Goal: Book appointment/travel/reservation

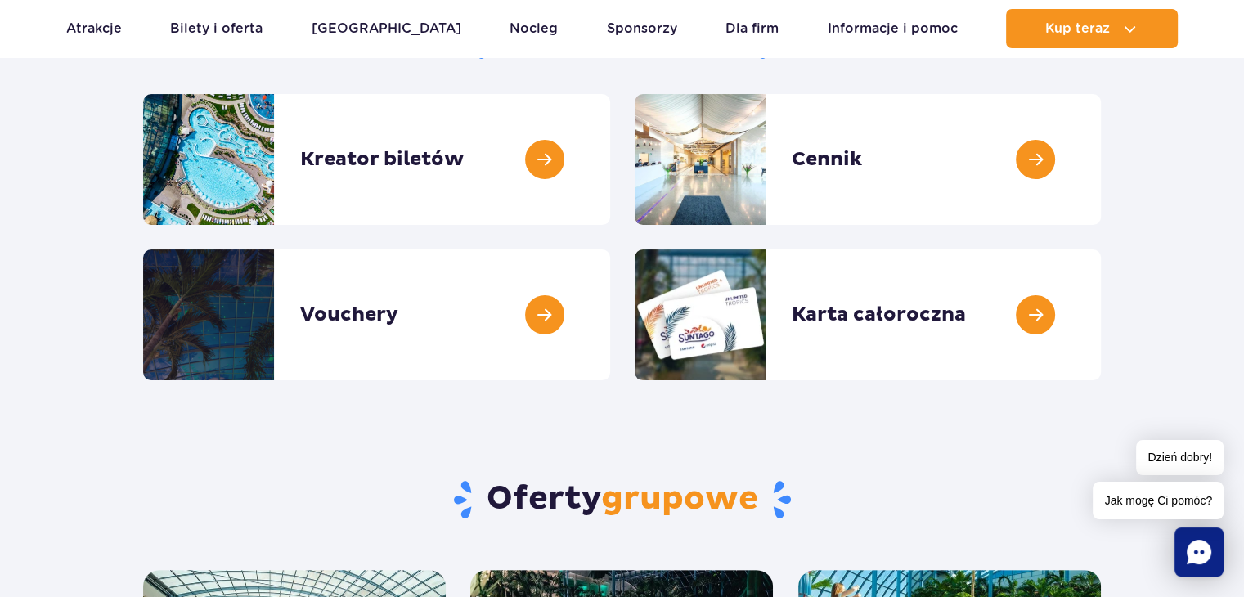
scroll to position [245, 0]
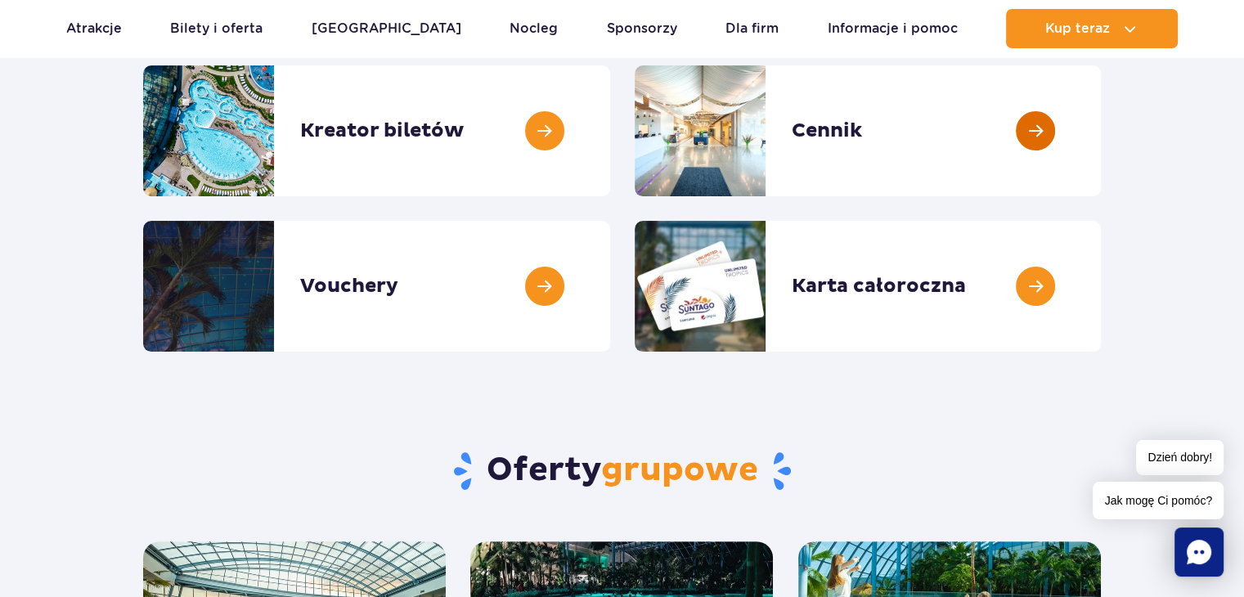
click at [1101, 176] on link at bounding box center [1101, 130] width 0 height 131
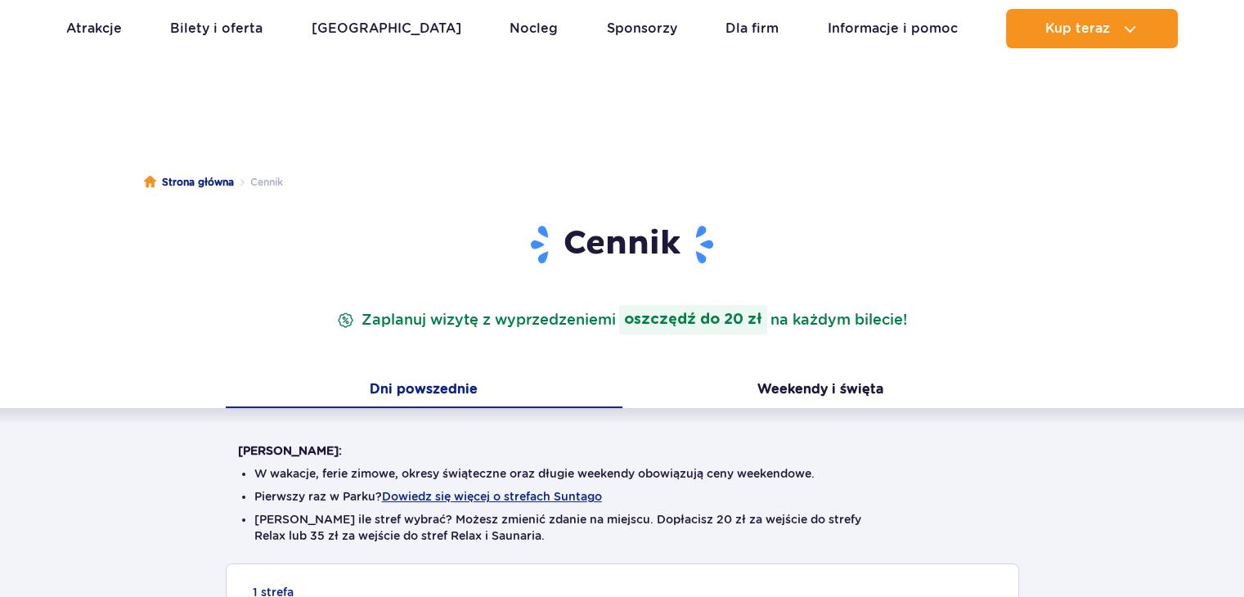
scroll to position [327, 0]
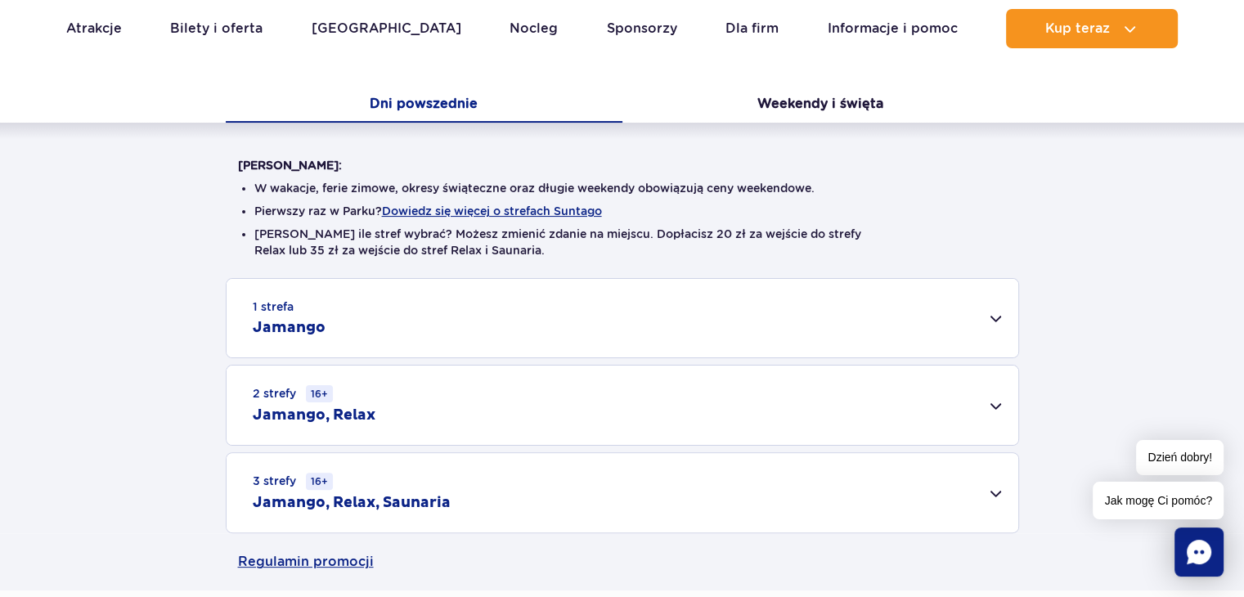
click at [399, 492] on div "3 strefy 16+ Jamango, Relax, Saunaria" at bounding box center [623, 492] width 792 height 79
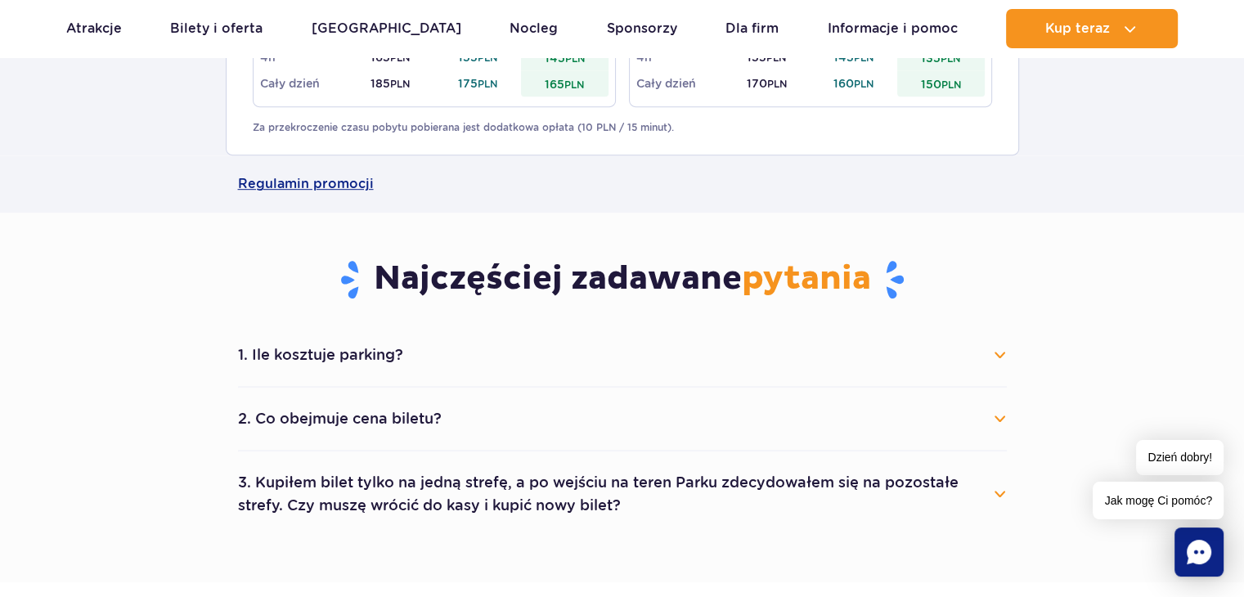
scroll to position [900, 0]
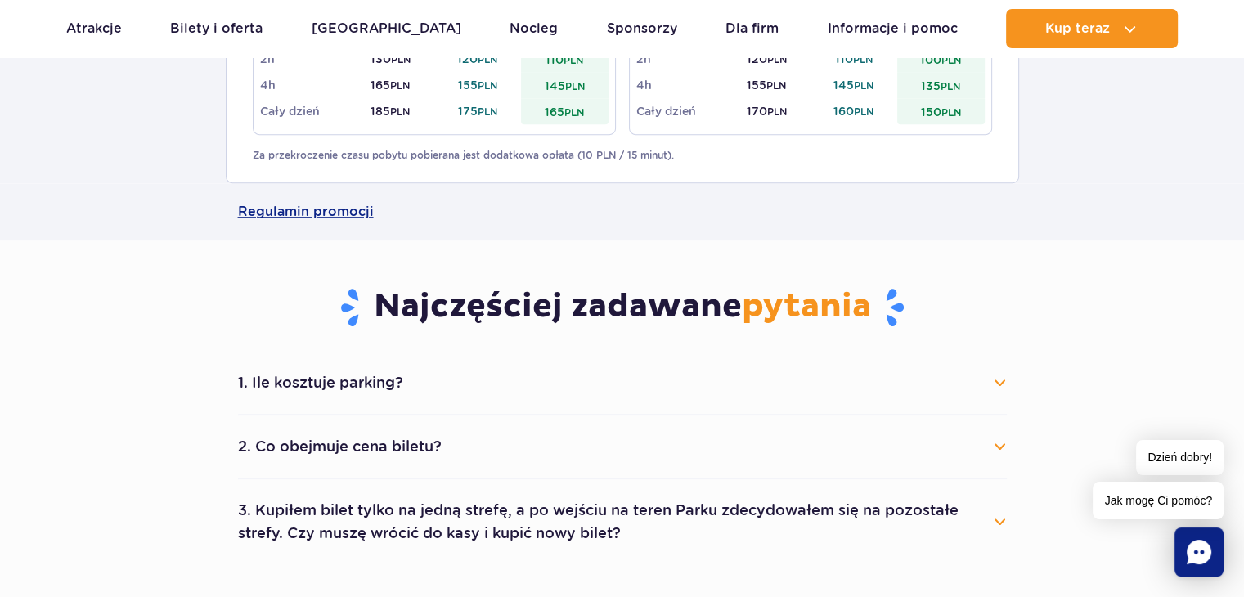
click at [442, 394] on button "1. Ile kosztuje parking?" at bounding box center [622, 383] width 769 height 36
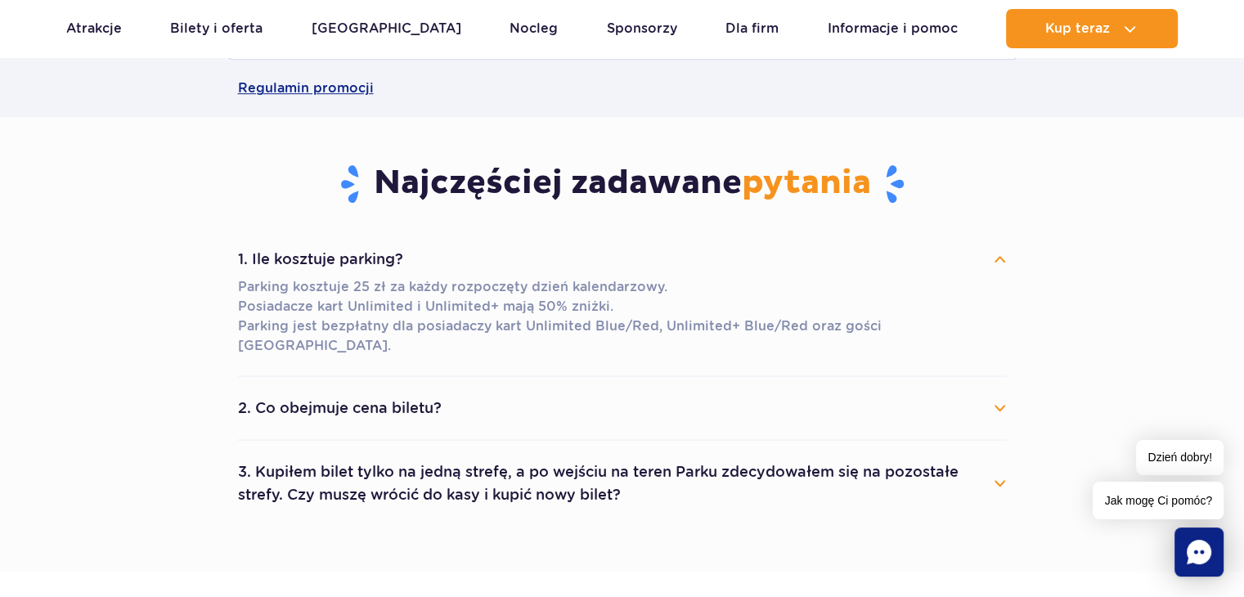
scroll to position [1064, 0]
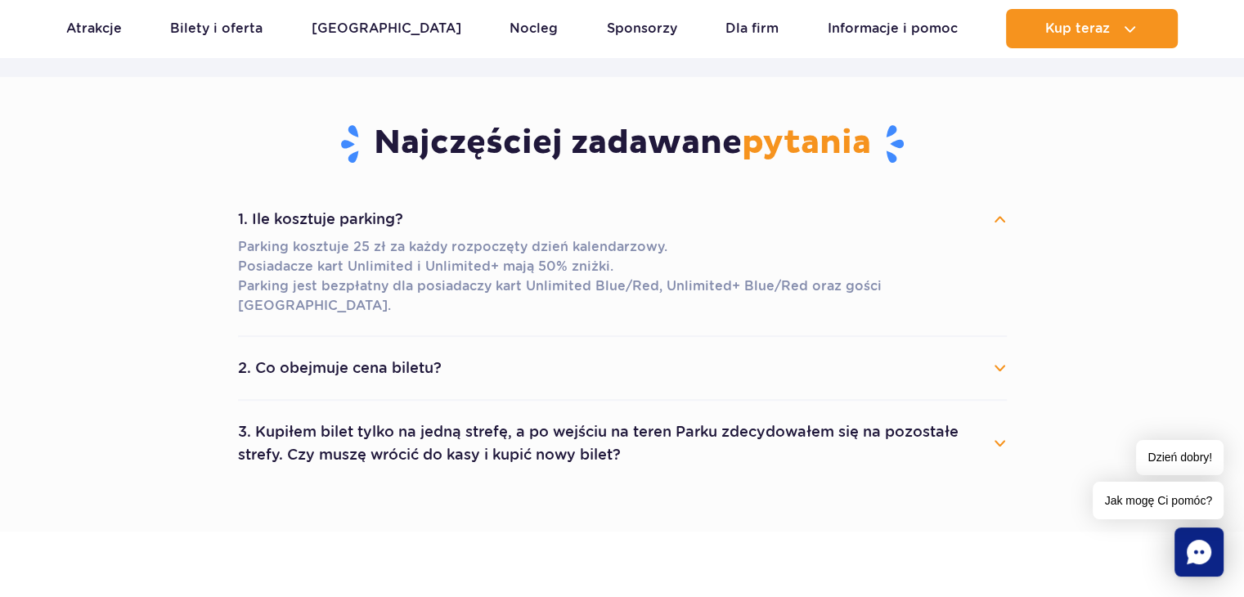
click at [428, 371] on li "2. Co obejmuje cena biletu? Cena biletu obejmuje wejście do wybranych stref par…" at bounding box center [622, 369] width 769 height 64
click at [425, 377] on li "2. Co obejmuje cena biletu? Cena biletu obejmuje wejście do wybranych stref par…" at bounding box center [622, 369] width 769 height 64
click at [425, 361] on button "2. Co obejmuje cena biletu?" at bounding box center [622, 368] width 769 height 36
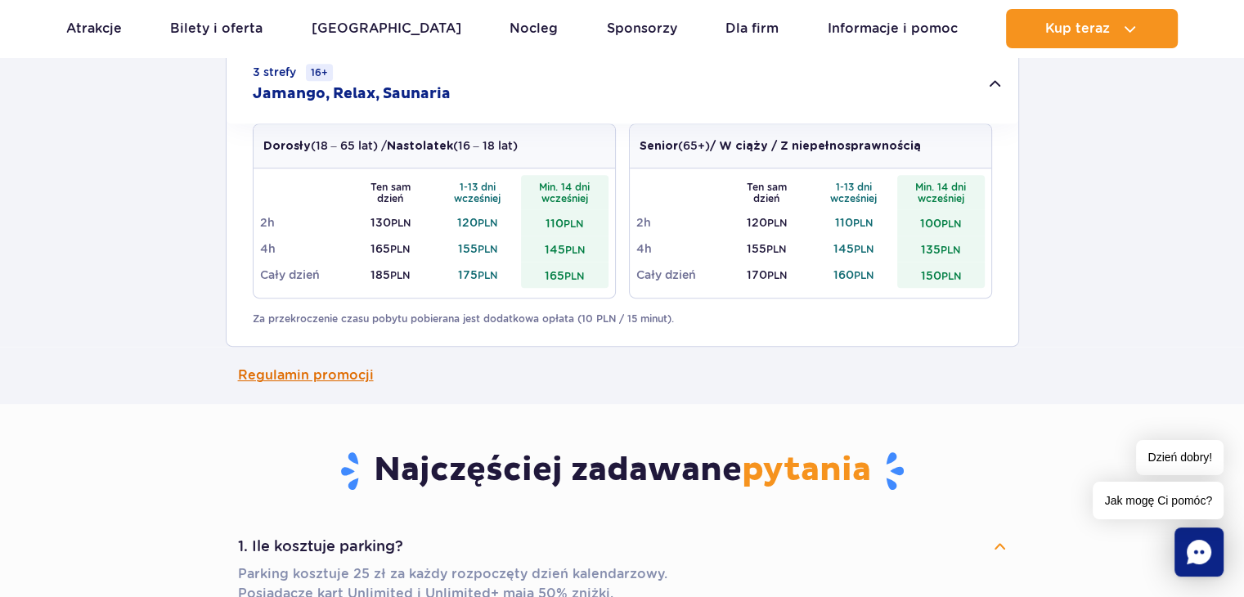
scroll to position [654, 0]
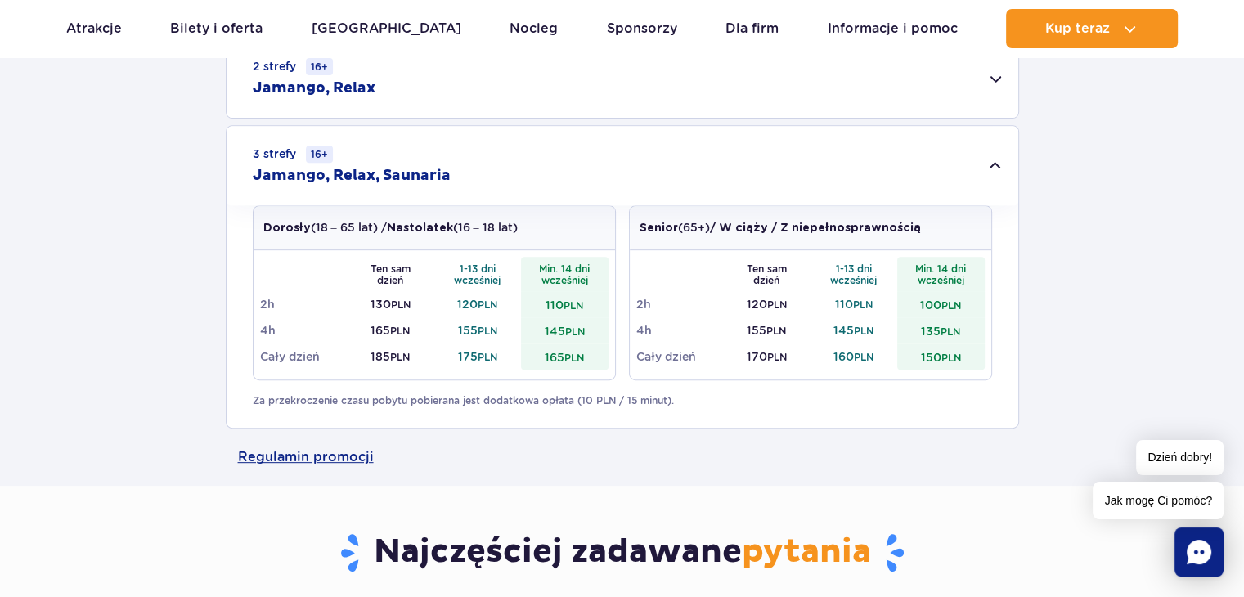
click at [414, 181] on h2 "Jamango, Relax, Saunaria" at bounding box center [352, 176] width 198 height 20
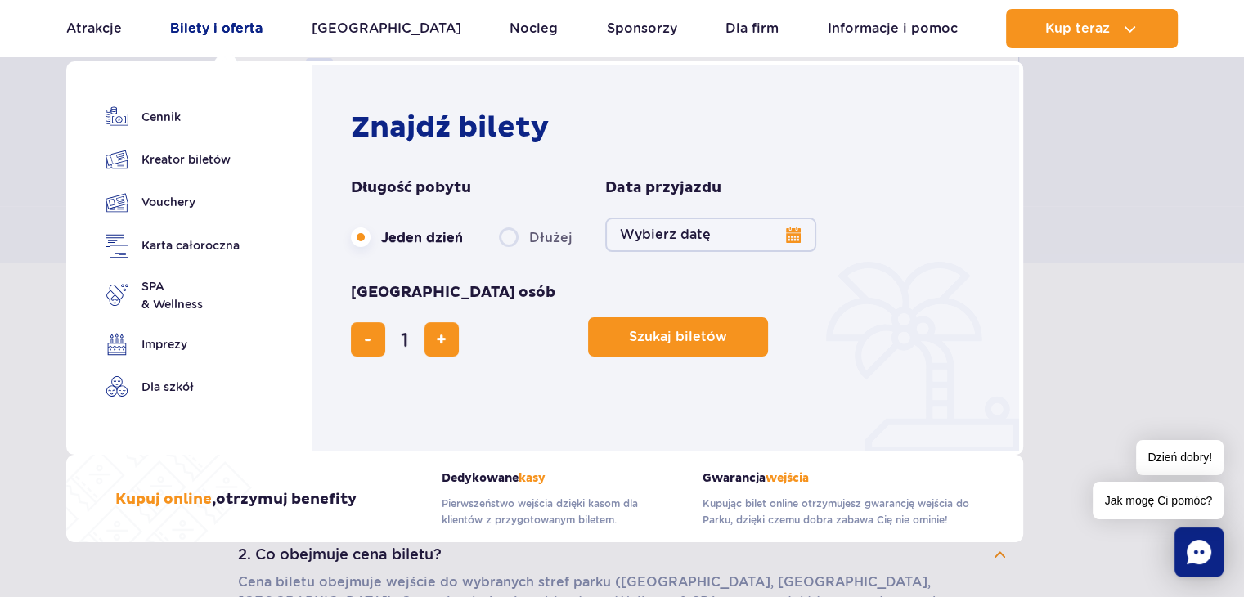
click at [206, 41] on link "Bilety i oferta" at bounding box center [216, 28] width 92 height 39
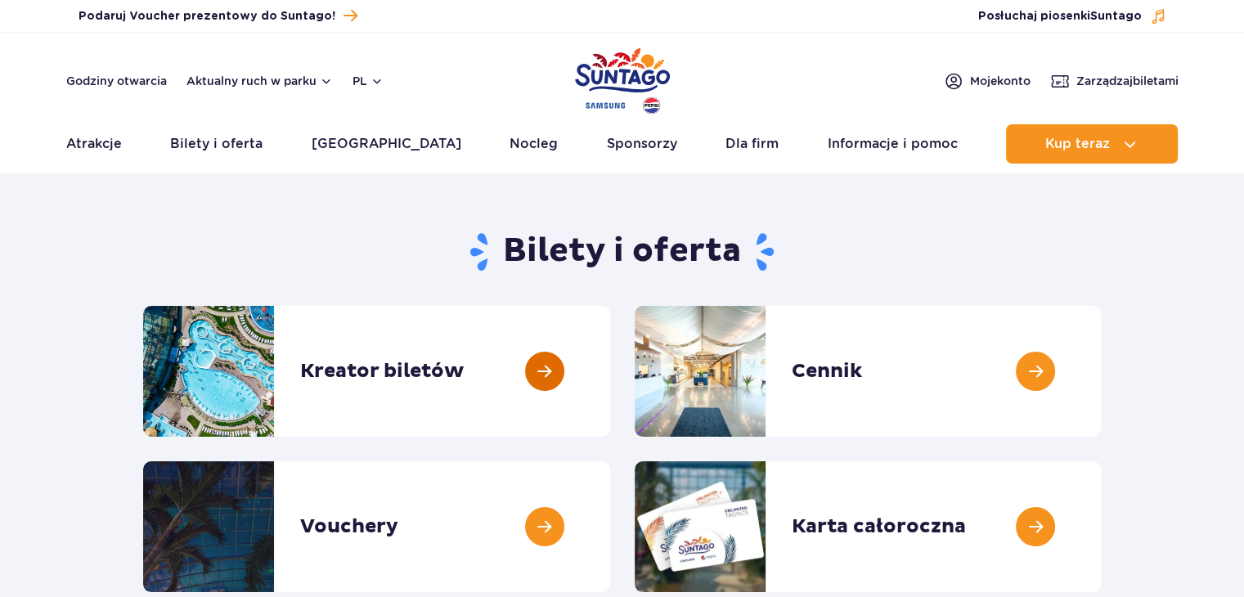
scroll to position [164, 0]
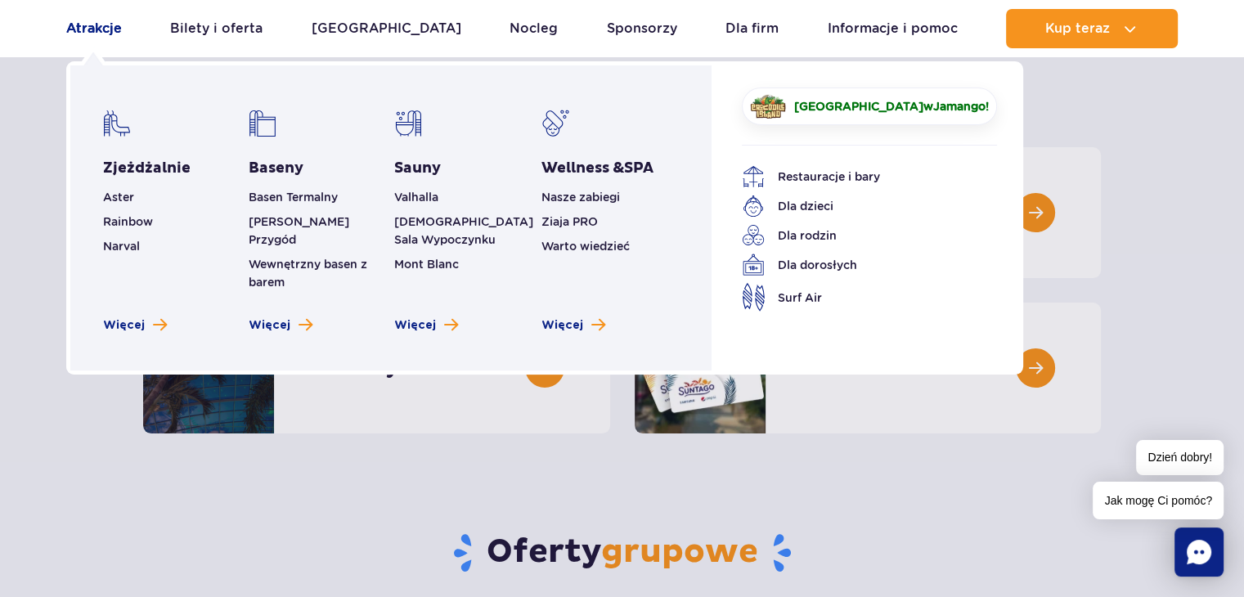
click at [77, 37] on link "Atrakcje" at bounding box center [94, 28] width 56 height 39
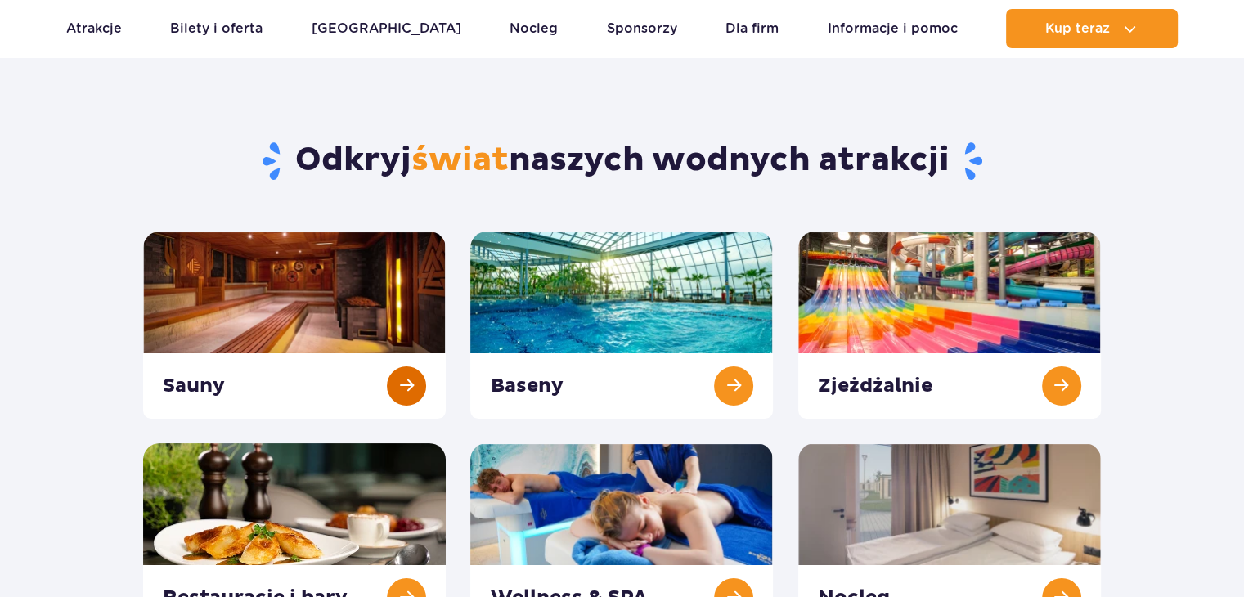
scroll to position [164, 0]
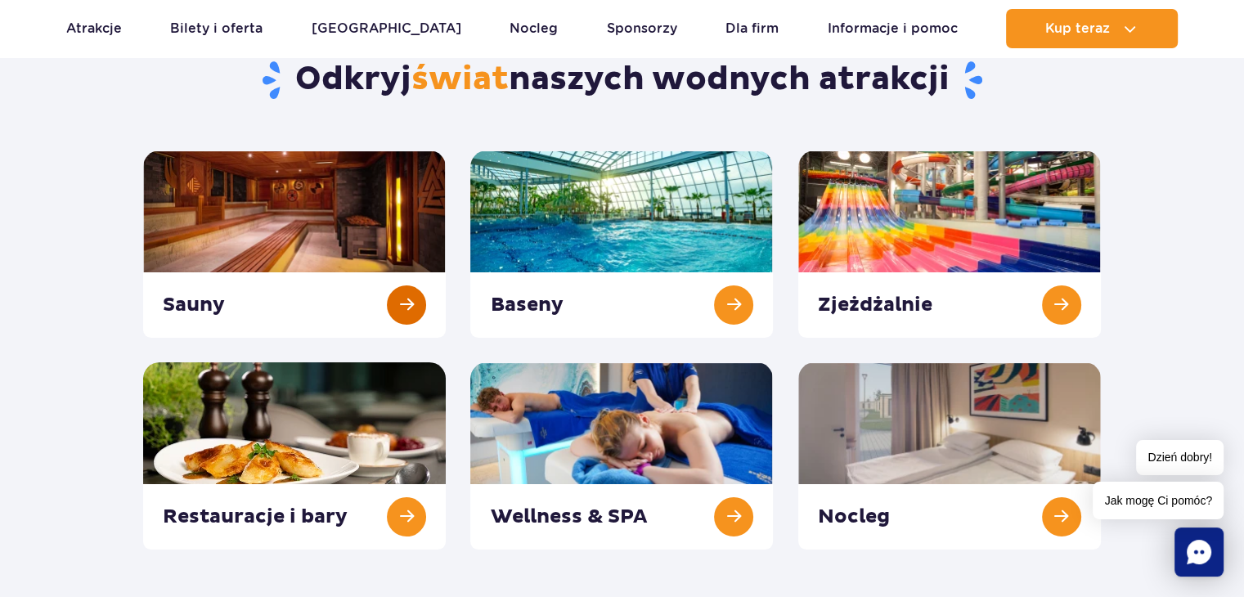
click at [249, 250] on link at bounding box center [294, 244] width 303 height 187
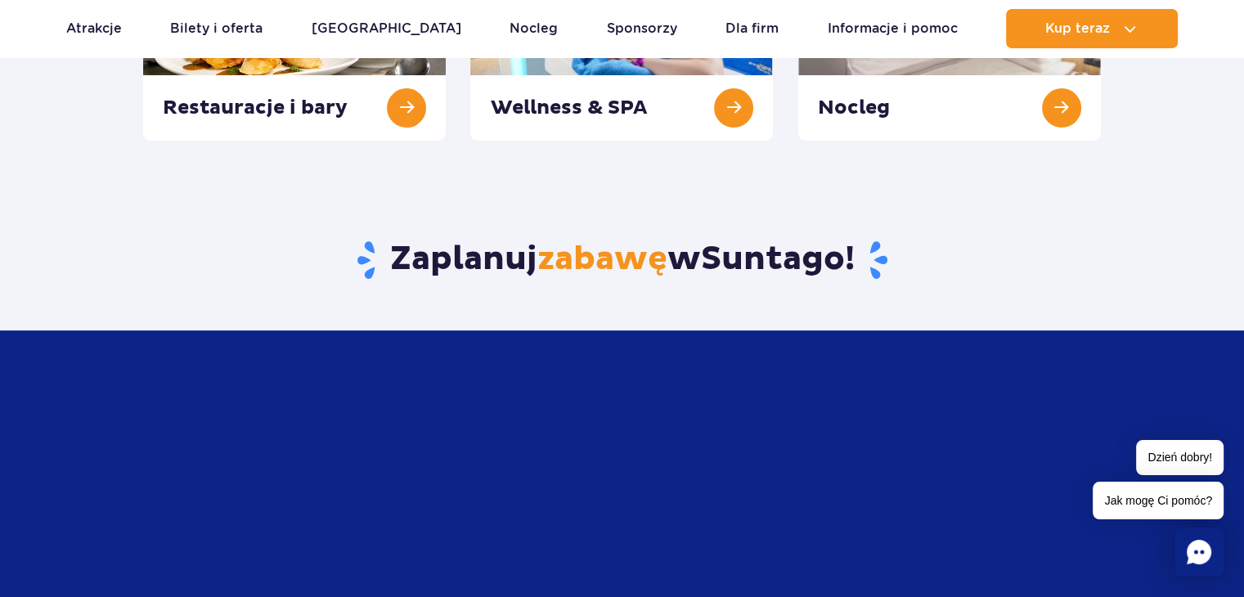
scroll to position [409, 0]
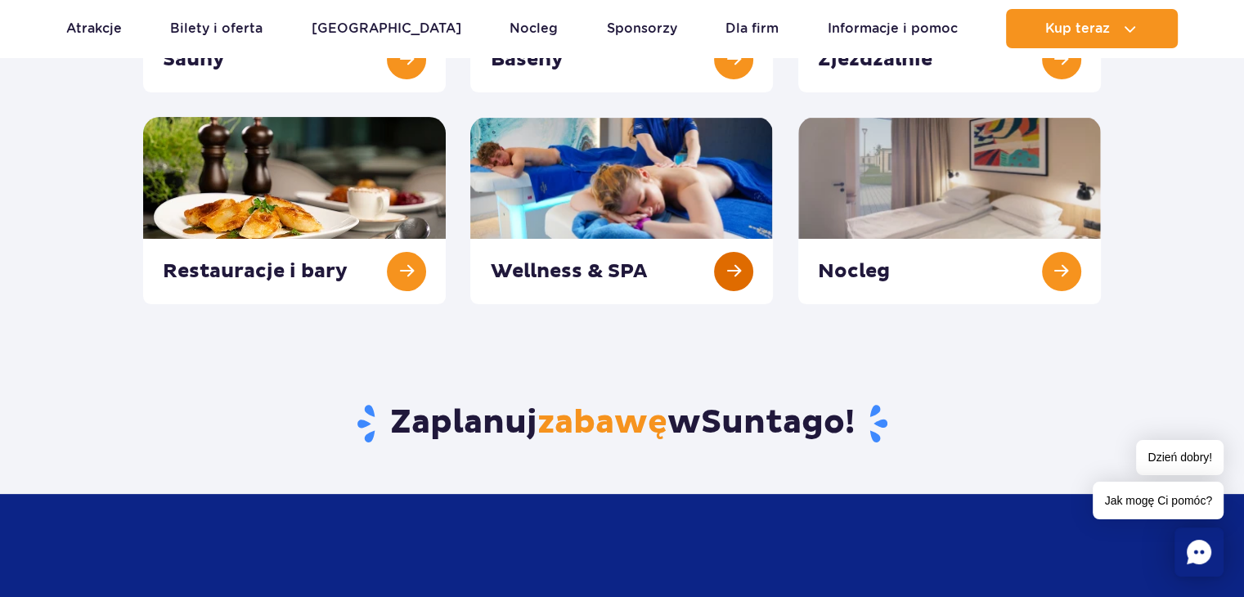
click at [586, 271] on link at bounding box center [621, 210] width 303 height 187
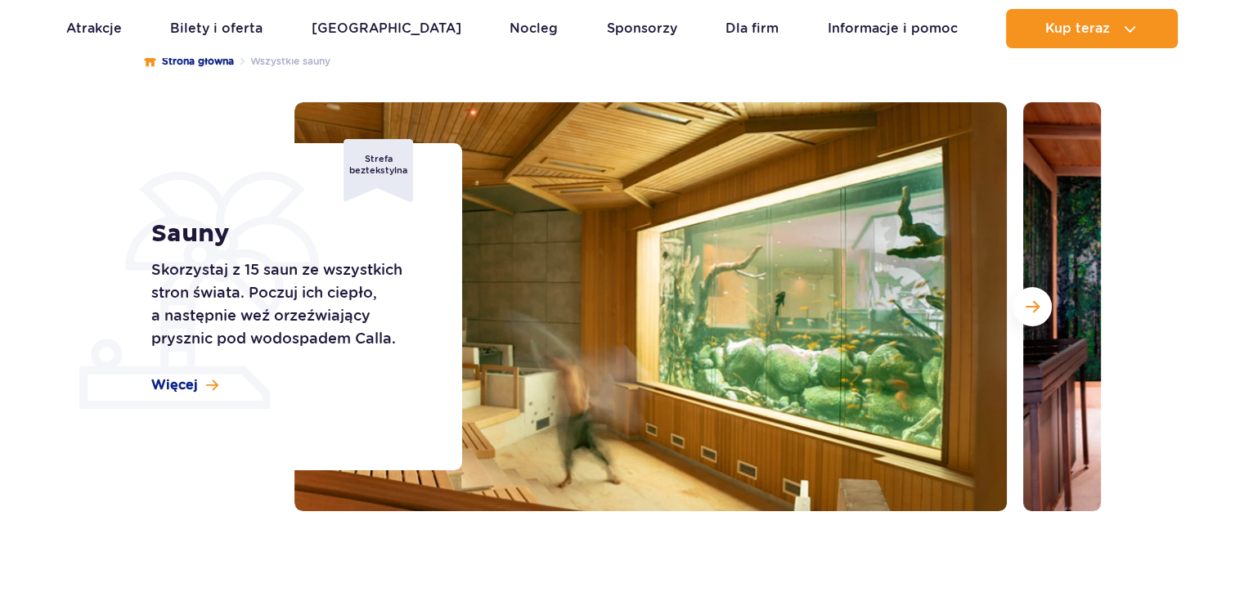
scroll to position [164, 0]
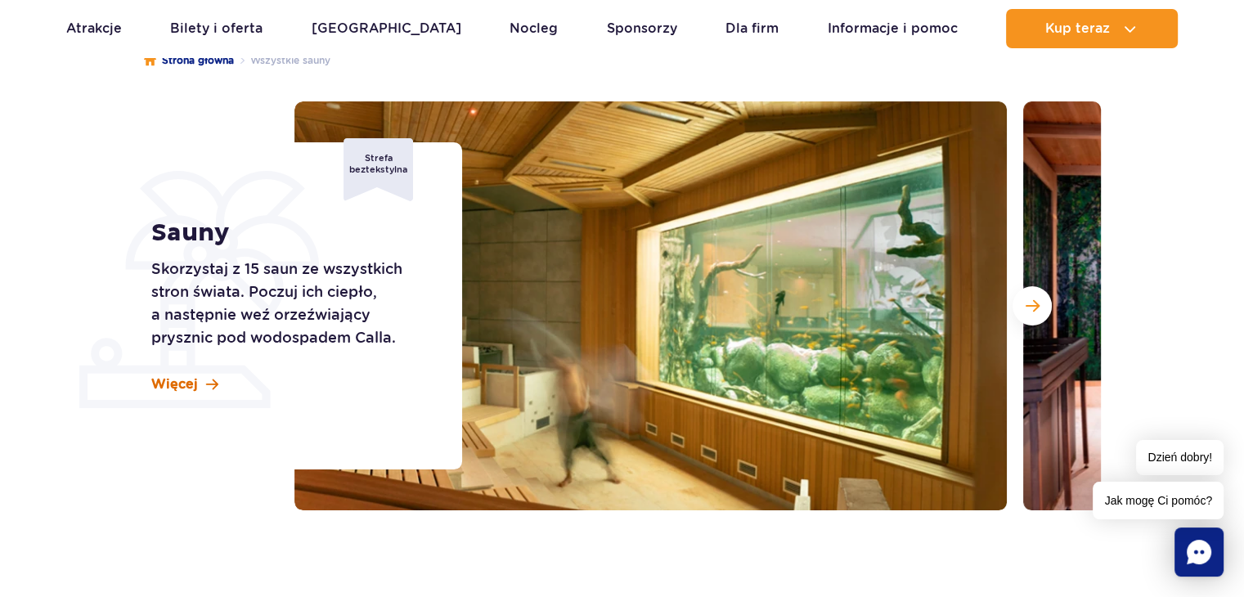
click at [206, 384] on span at bounding box center [212, 385] width 12 height 14
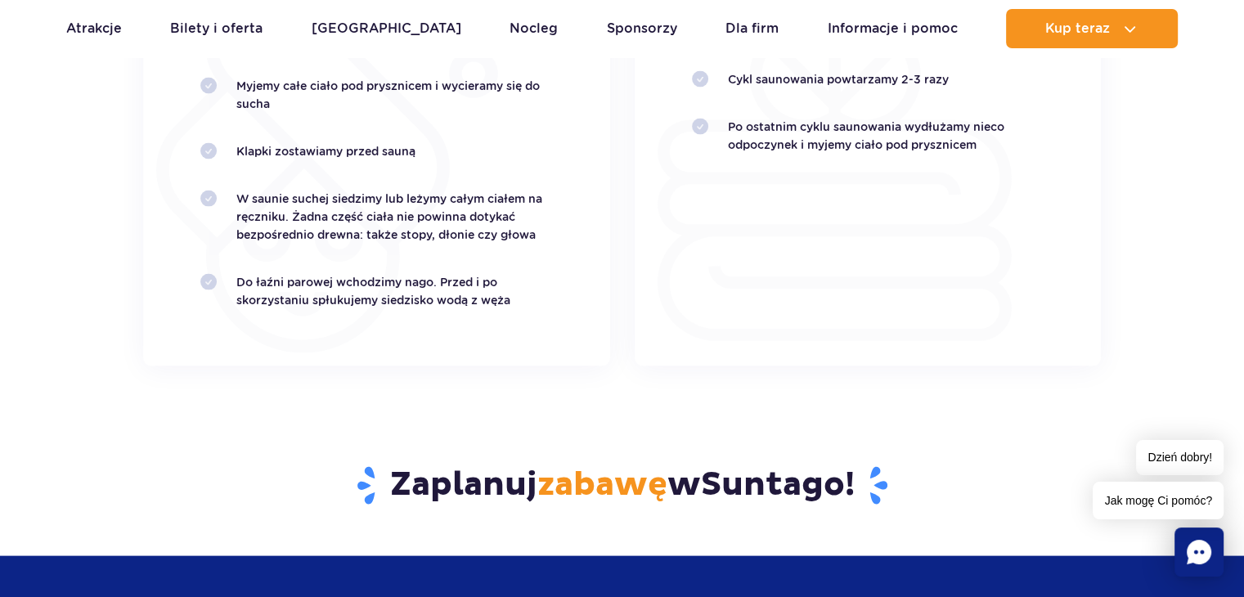
scroll to position [3279, 0]
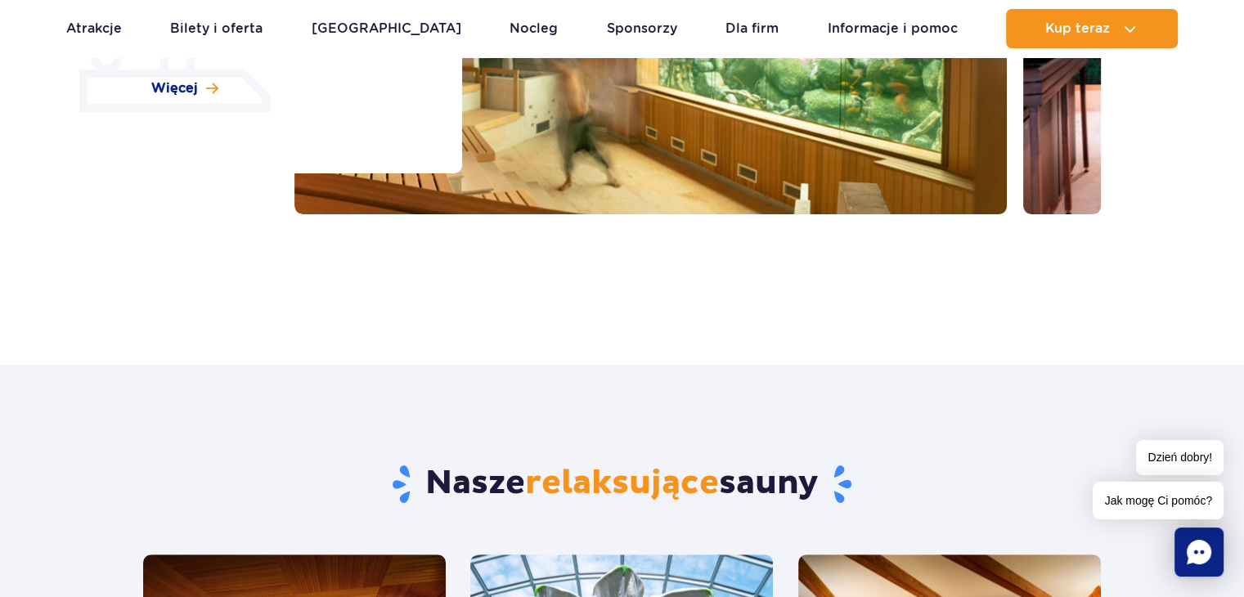
scroll to position [245, 0]
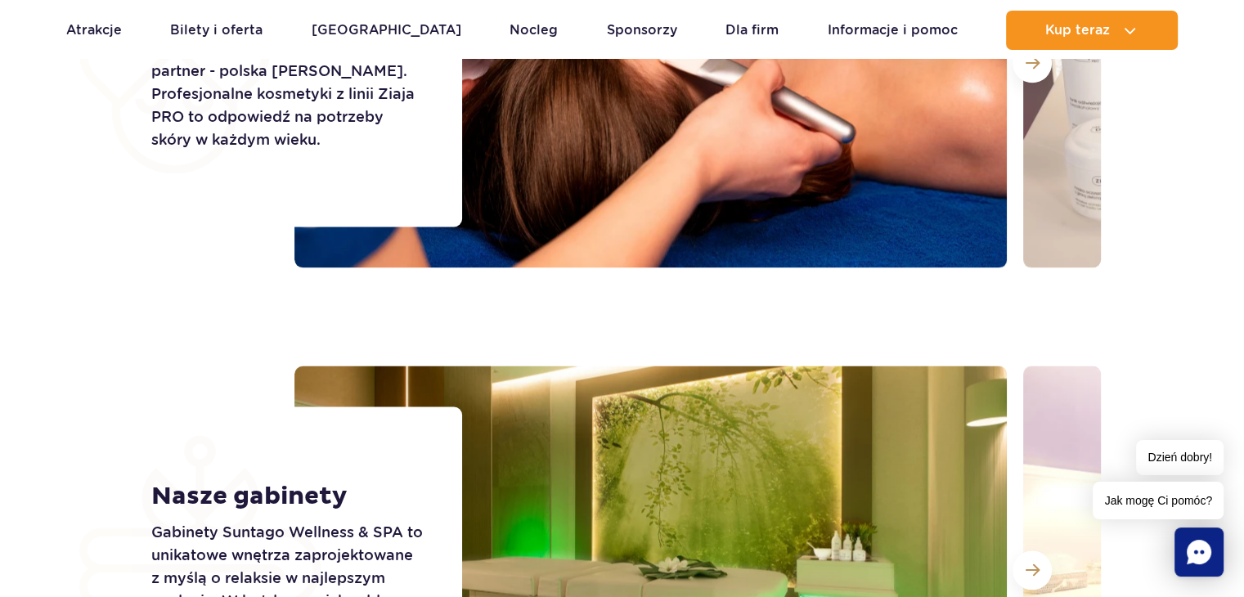
scroll to position [2782, 0]
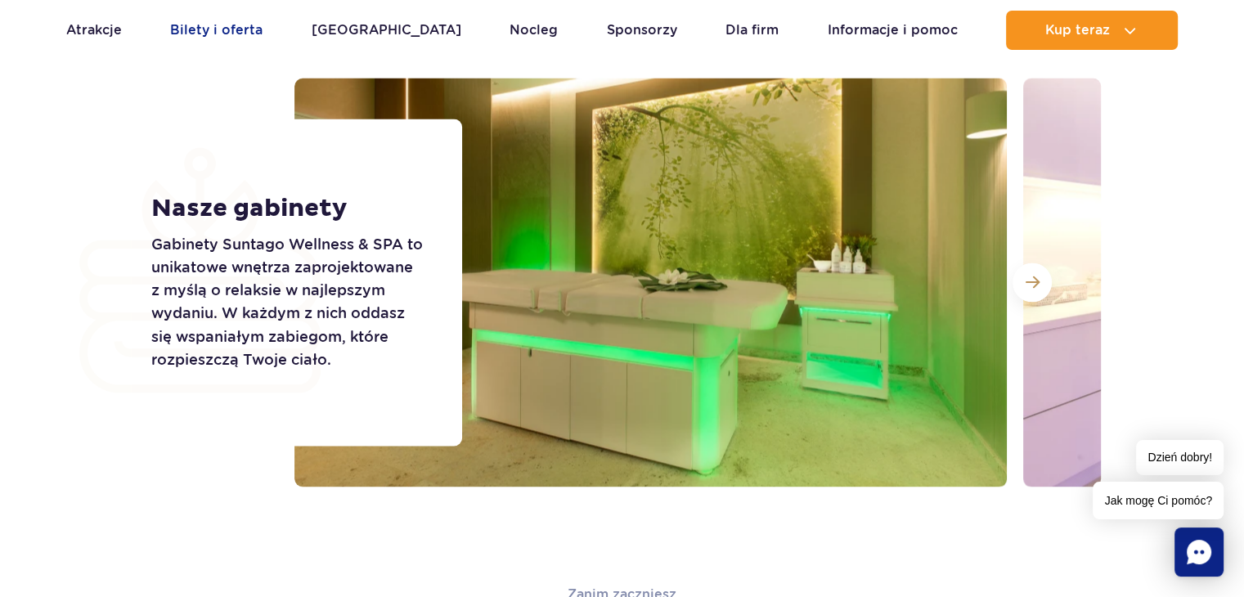
click at [245, 38] on link "Bilety i oferta" at bounding box center [216, 30] width 92 height 39
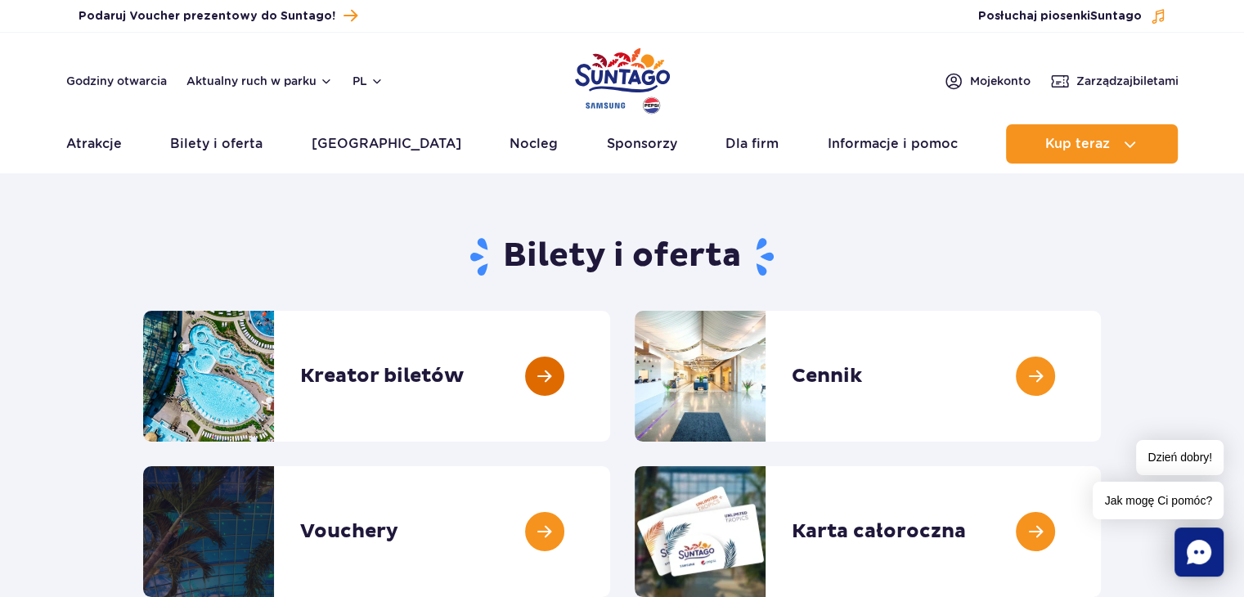
click at [610, 351] on link at bounding box center [610, 376] width 0 height 131
click at [396, 149] on link "[GEOGRAPHIC_DATA]" at bounding box center [387, 143] width 150 height 39
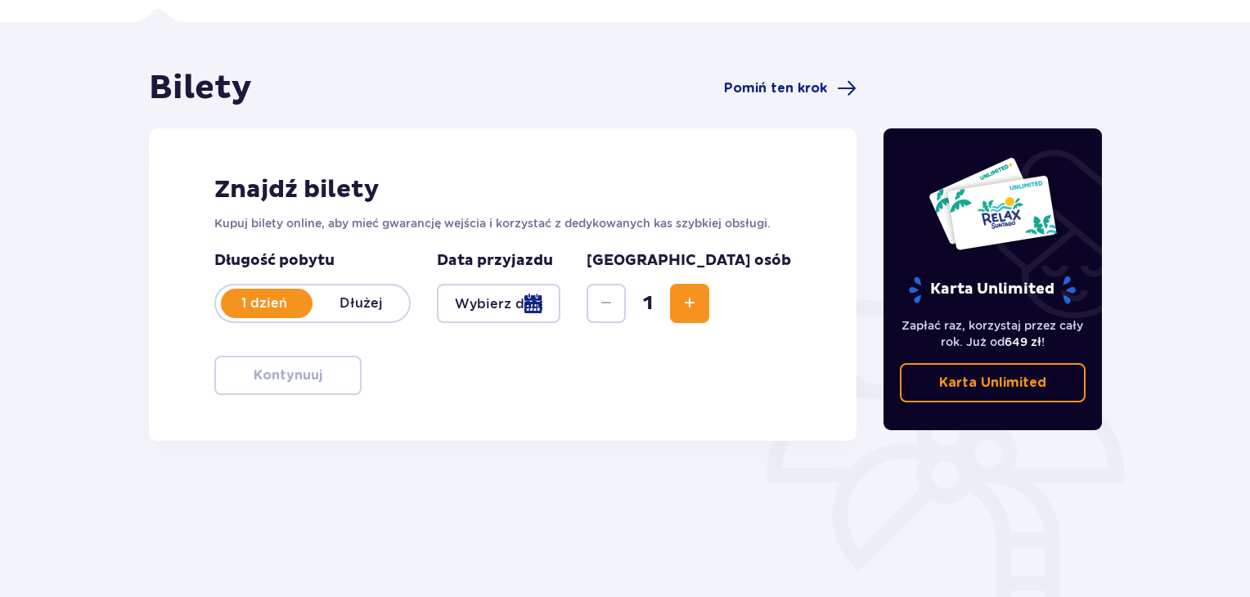
scroll to position [236, 0]
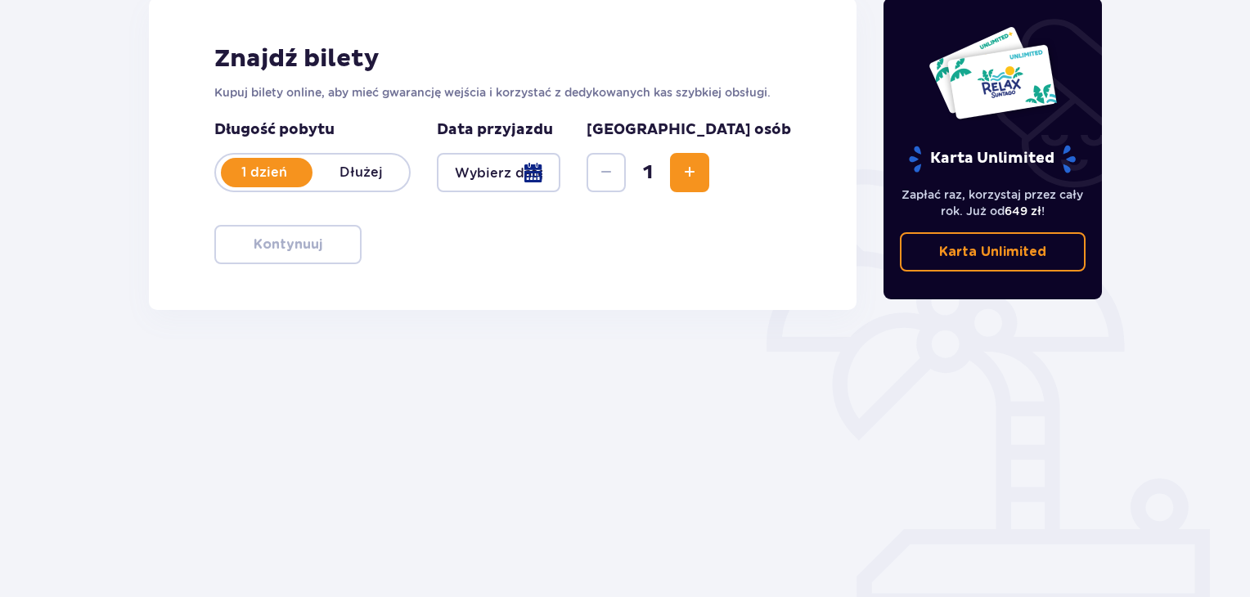
click at [517, 181] on div at bounding box center [499, 172] width 124 height 39
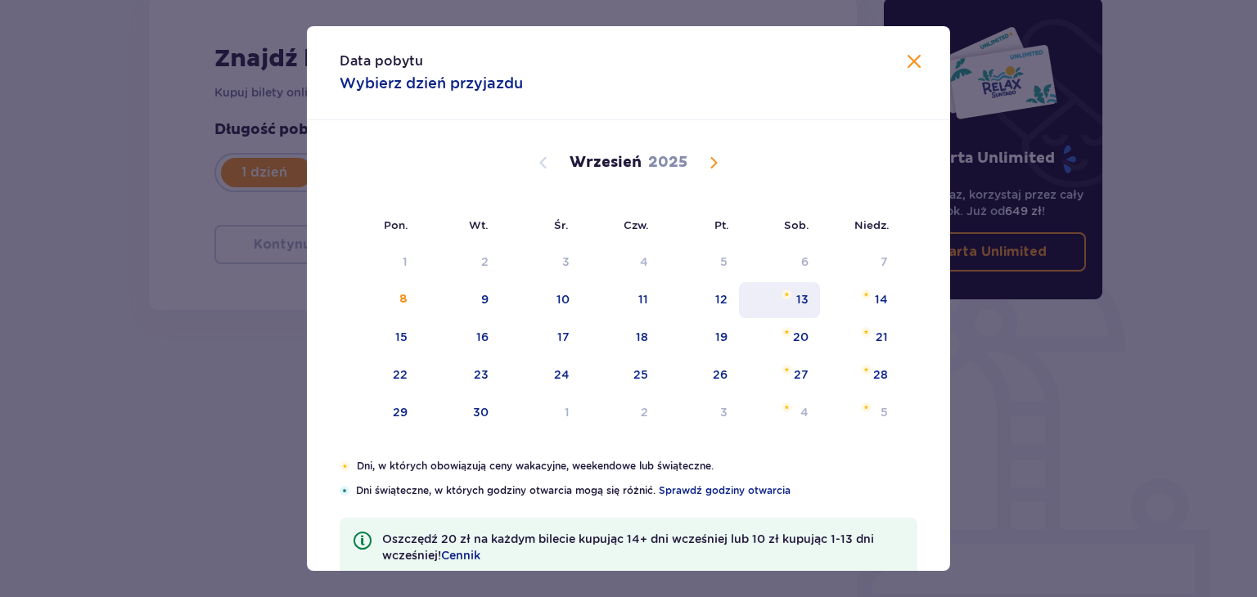
click at [785, 309] on div "13" at bounding box center [779, 300] width 81 height 36
type input "13.09.25"
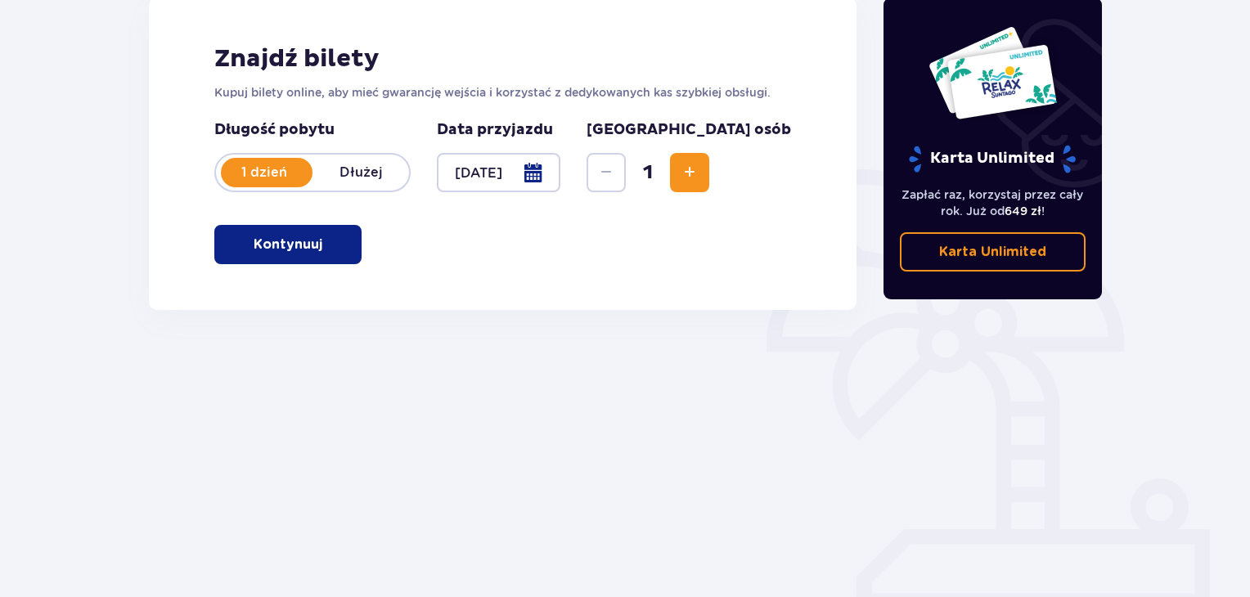
click at [709, 182] on button "Increase" at bounding box center [689, 172] width 39 height 39
click at [668, 184] on div "Długość pobytu 1 dzień Dłużej Data przyjazdu 13.09.25 Liczba osób 2" at bounding box center [502, 156] width 577 height 72
click at [616, 178] on span "Decrease" at bounding box center [606, 173] width 20 height 20
click at [295, 256] on button "Kontynuuj" at bounding box center [287, 244] width 147 height 39
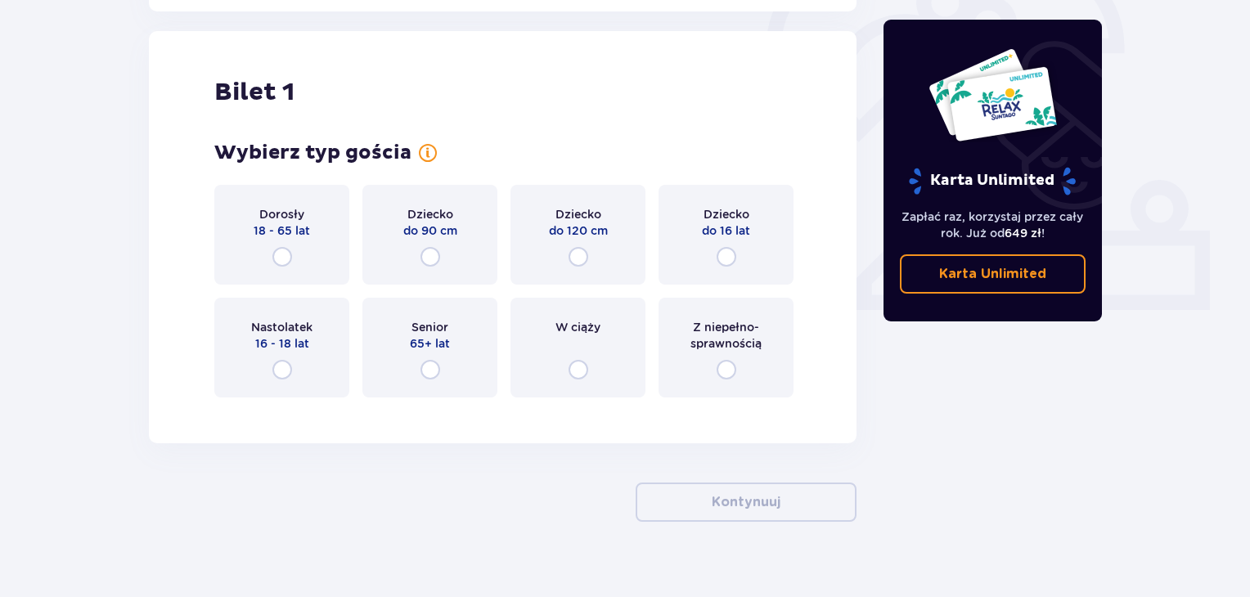
scroll to position [546, 0]
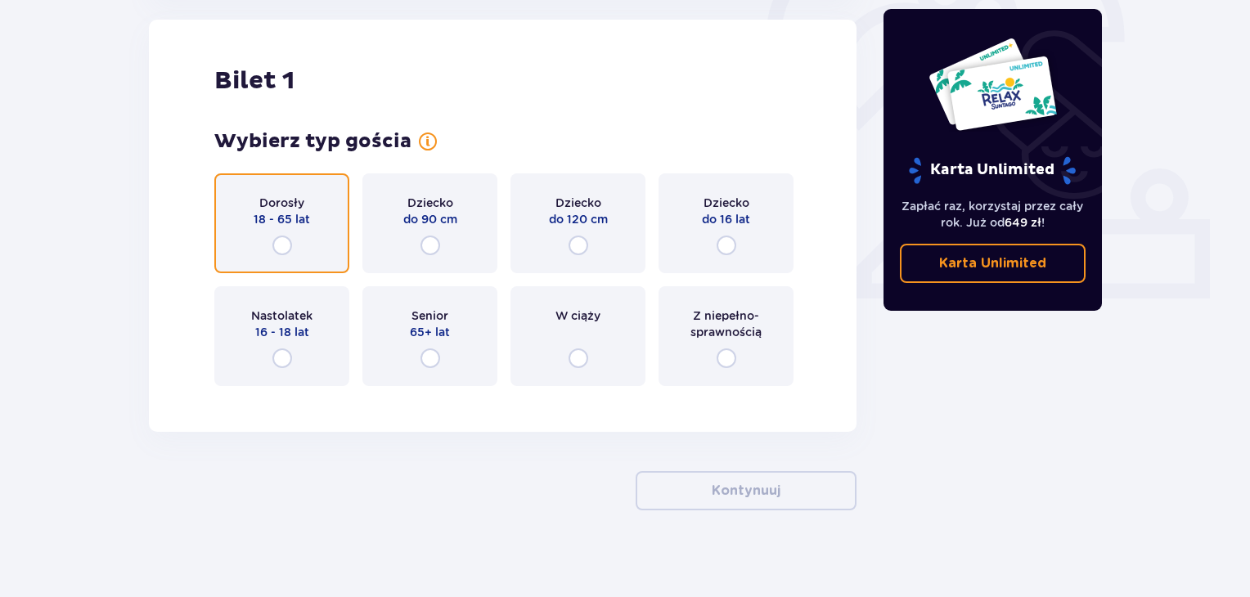
click at [284, 245] on input "radio" at bounding box center [282, 246] width 20 height 20
radio input "true"
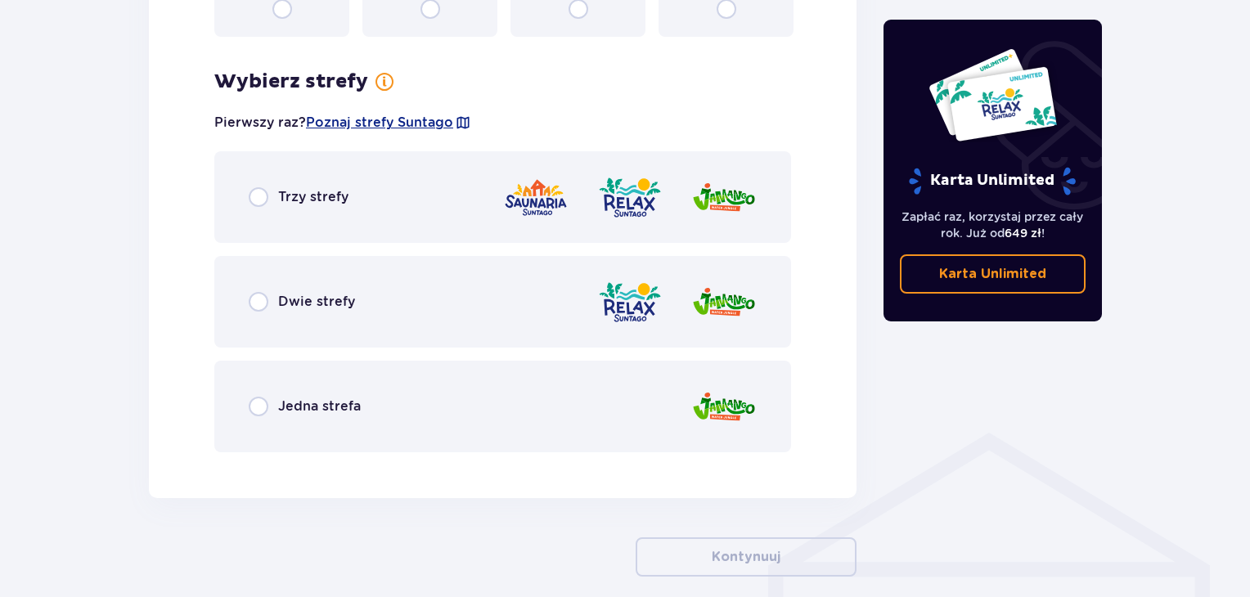
scroll to position [946, 0]
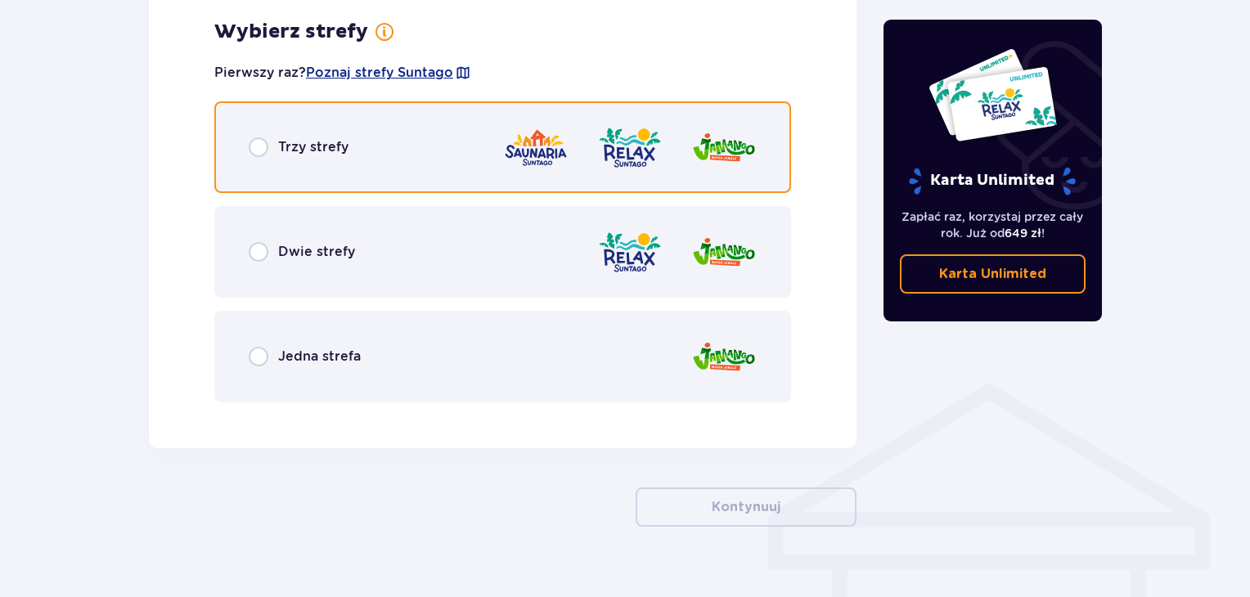
click at [268, 152] on input "radio" at bounding box center [259, 147] width 20 height 20
radio input "true"
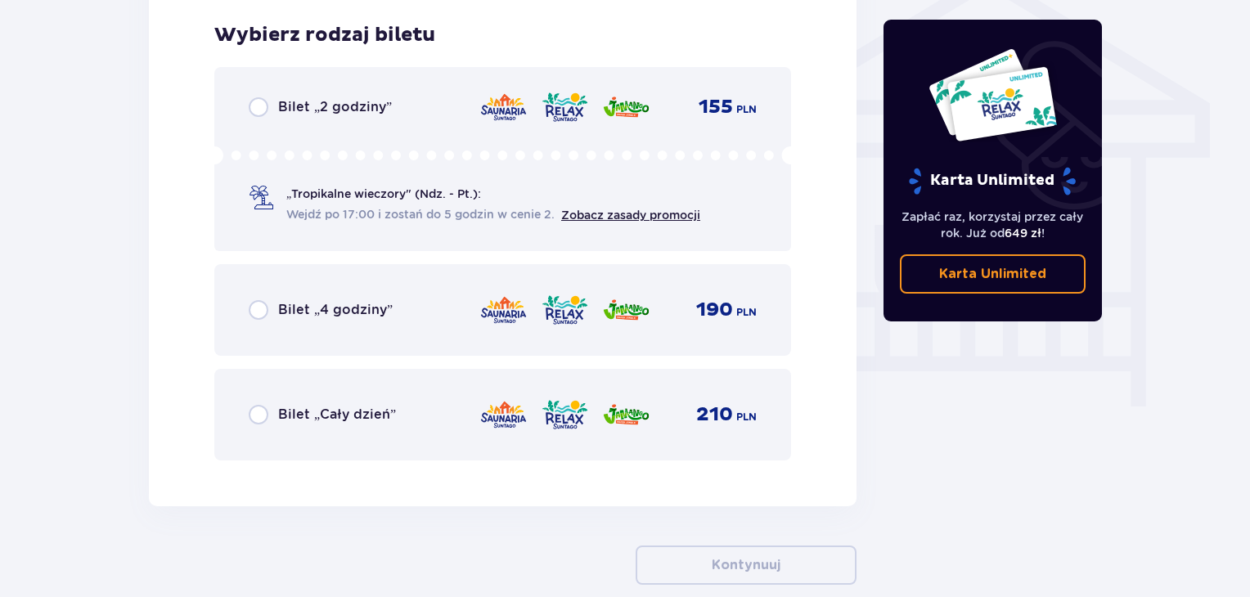
scroll to position [1361, 0]
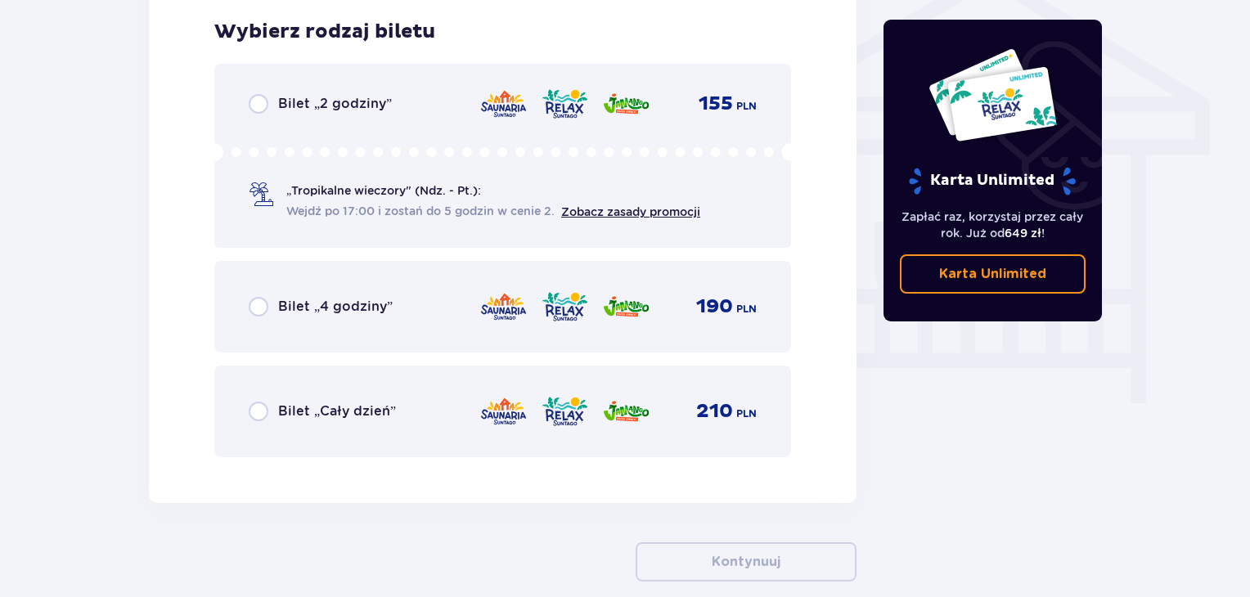
click at [270, 409] on div "Bilet „Cały dzień”" at bounding box center [322, 412] width 147 height 20
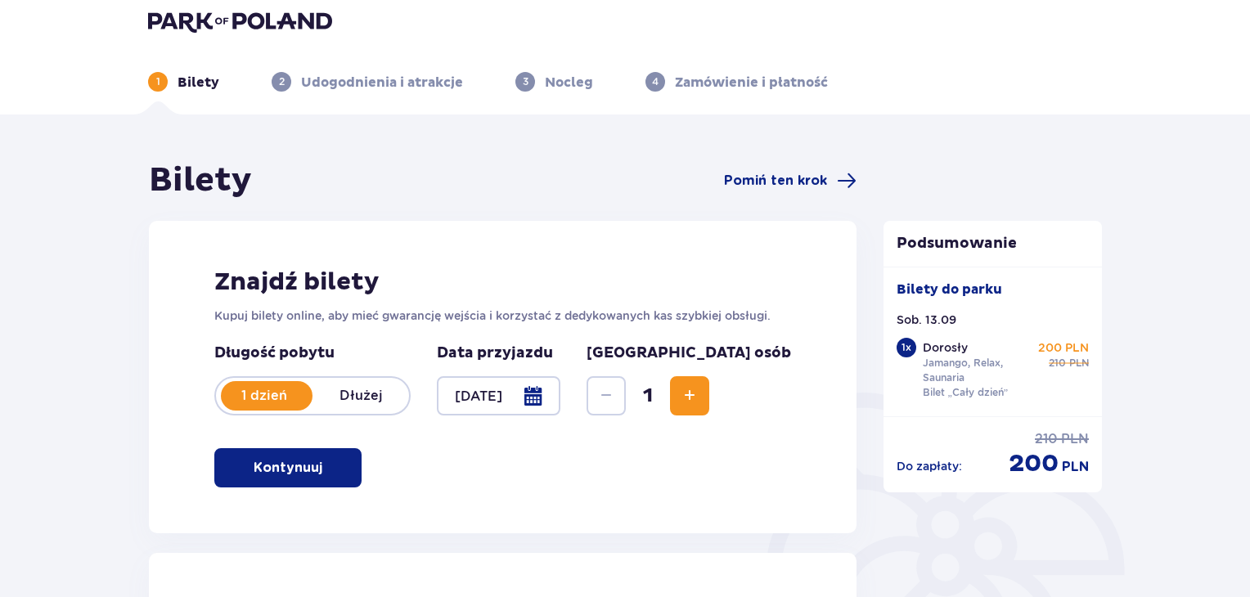
scroll to position [0, 0]
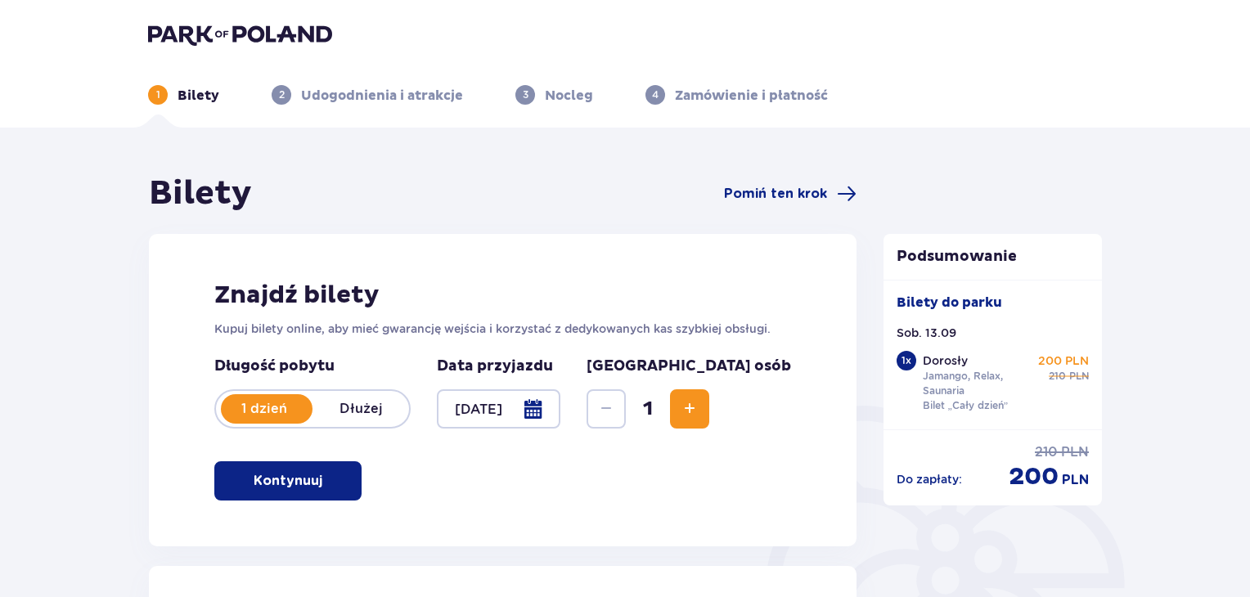
drag, startPoint x: 439, startPoint y: 110, endPoint x: 434, endPoint y: 99, distance: 12.2
click at [438, 106] on header "1 Bilety 2 Udogodnienia i atrakcje 3 Nocleg 4 Zamówienie i płatność" at bounding box center [625, 64] width 1250 height 128
click at [434, 99] on p "Udogodnienia i atrakcje" at bounding box center [382, 96] width 162 height 18
click at [301, 97] on p "Udogodnienia i atrakcje" at bounding box center [382, 96] width 162 height 18
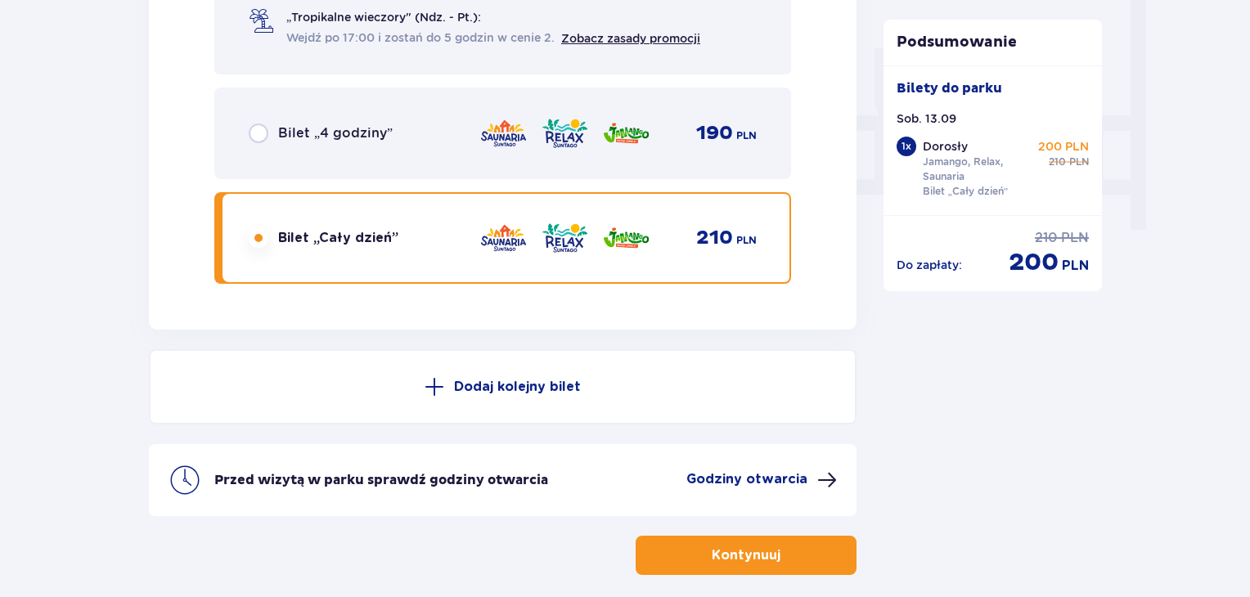
scroll to position [1610, 0]
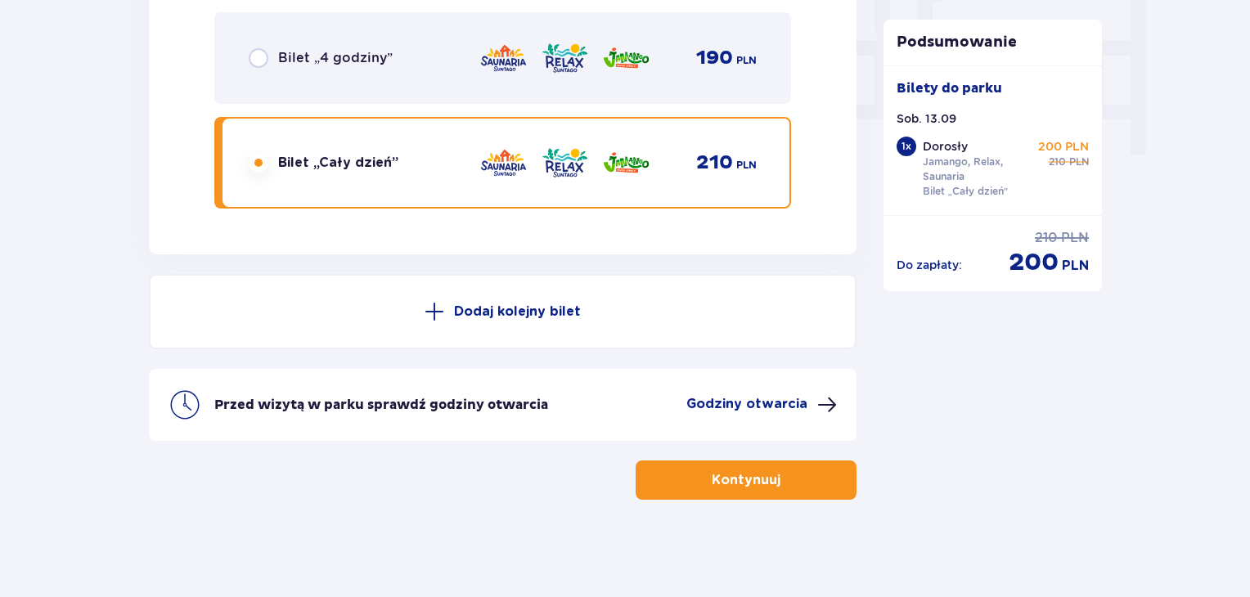
click at [751, 472] on p "Kontynuuj" at bounding box center [746, 480] width 69 height 18
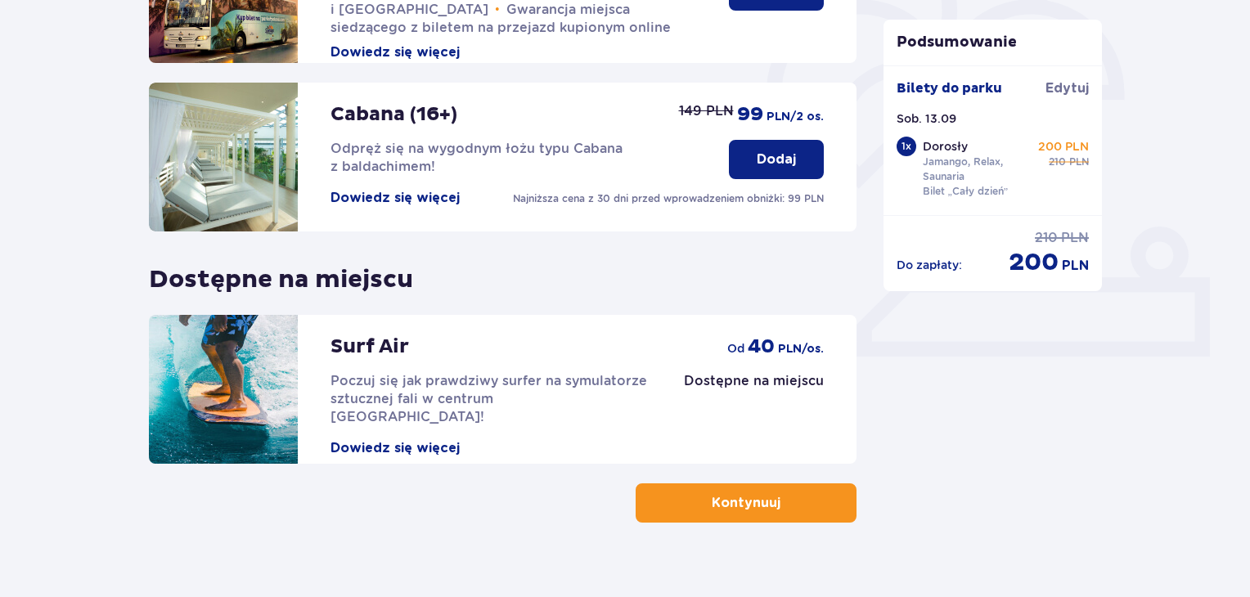
scroll to position [491, 0]
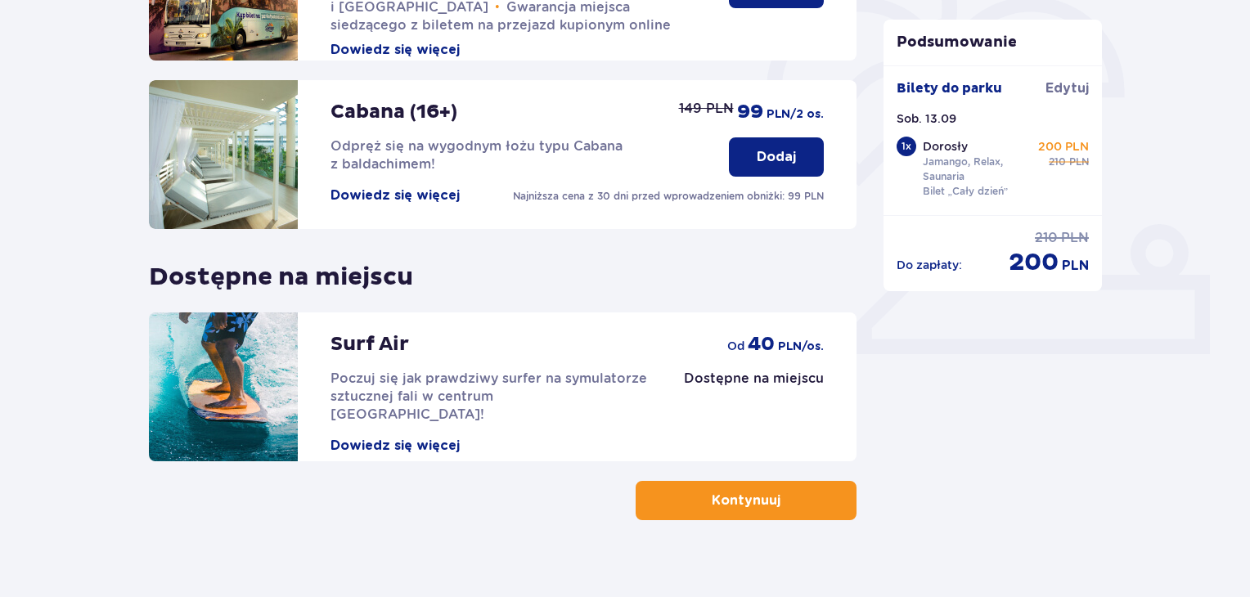
click at [432, 437] on button "Dowiedz się więcej" at bounding box center [395, 446] width 129 height 18
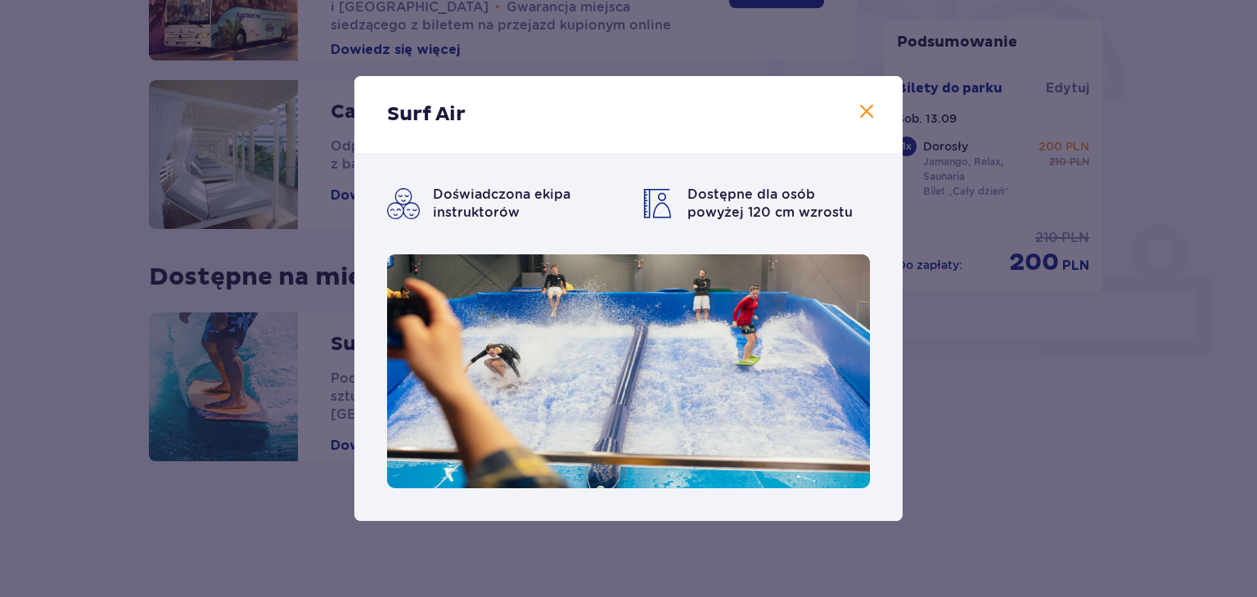
click at [861, 120] on span at bounding box center [867, 112] width 20 height 20
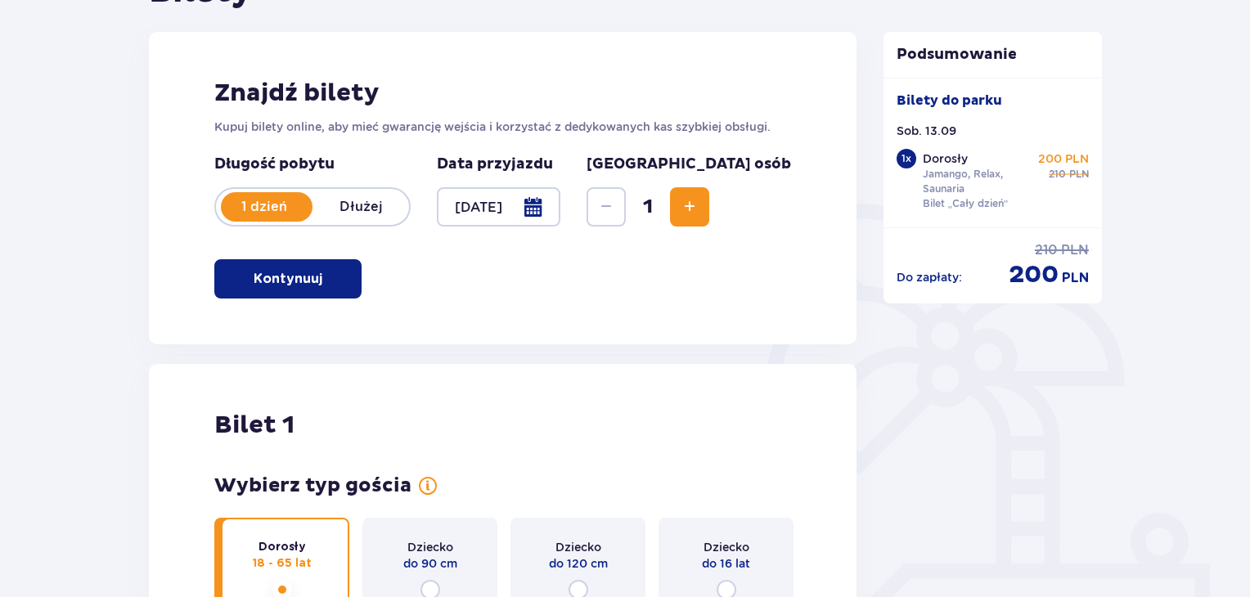
scroll to position [206, 0]
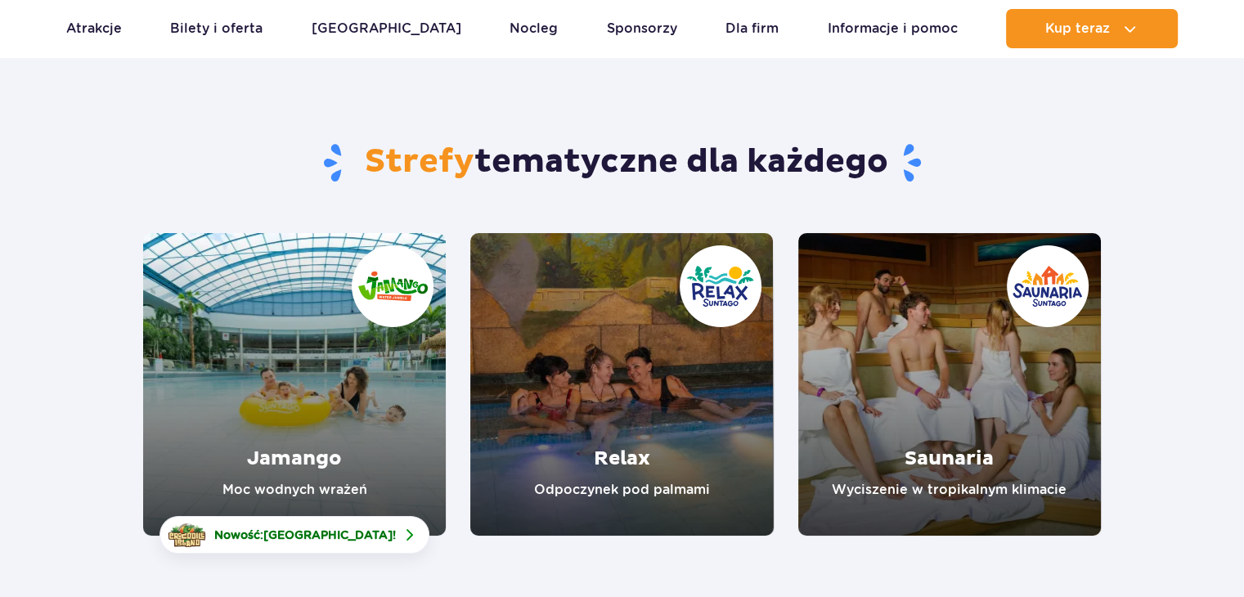
scroll to position [164, 0]
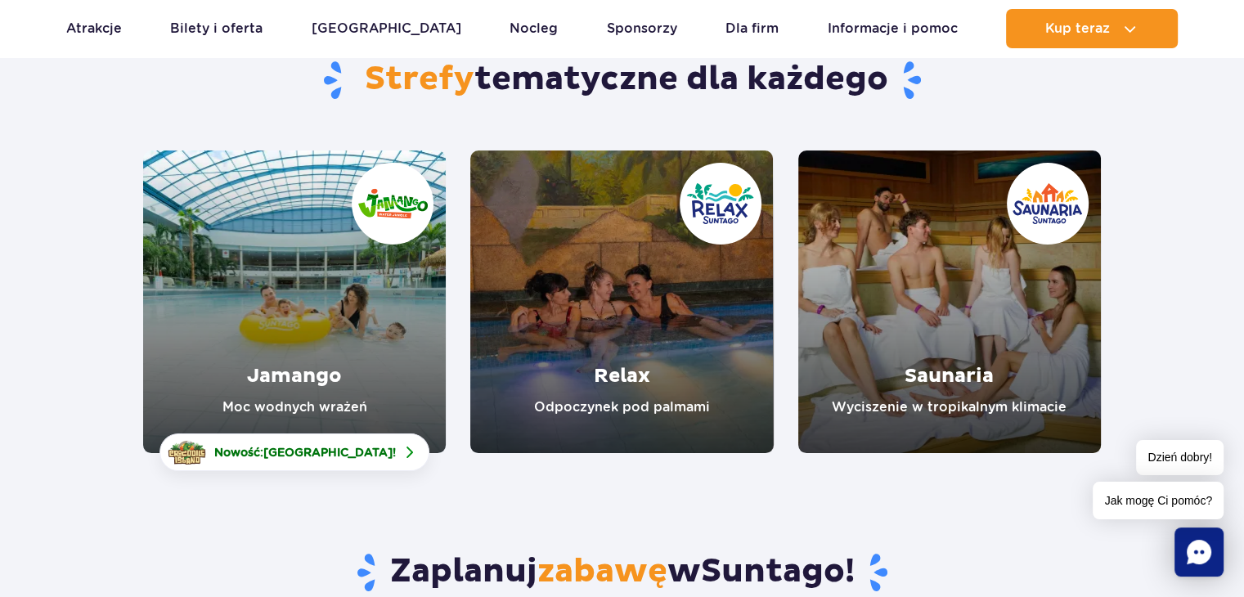
click at [537, 344] on link "Relax" at bounding box center [621, 302] width 303 height 303
click at [312, 282] on link "Jamango" at bounding box center [294, 302] width 303 height 303
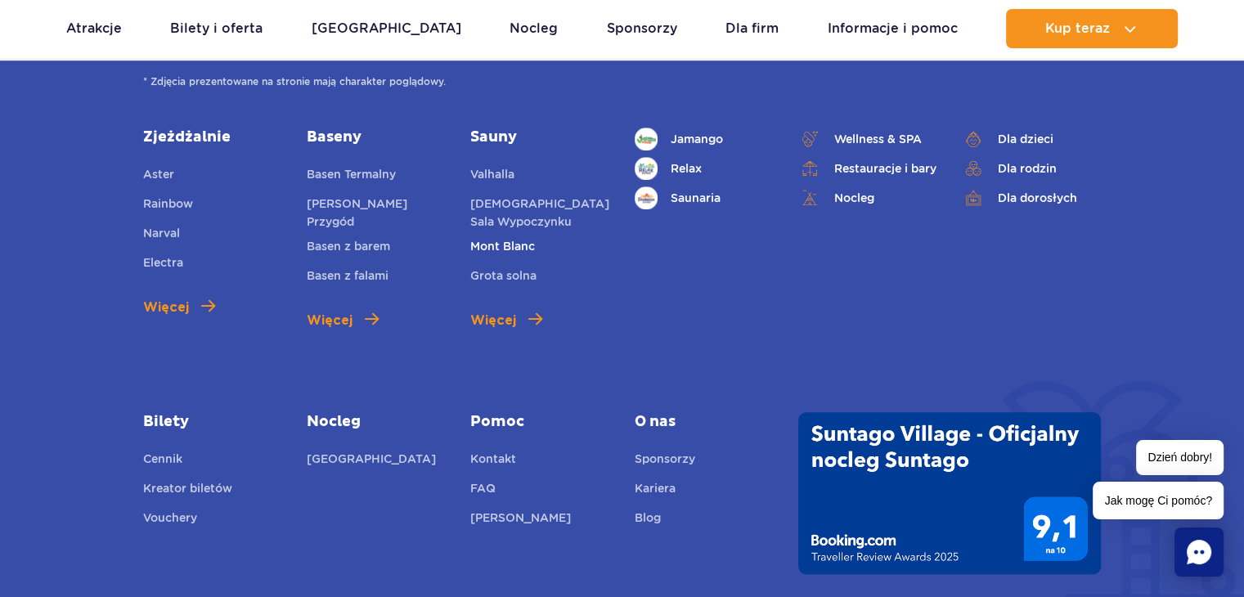
scroll to position [1145, 0]
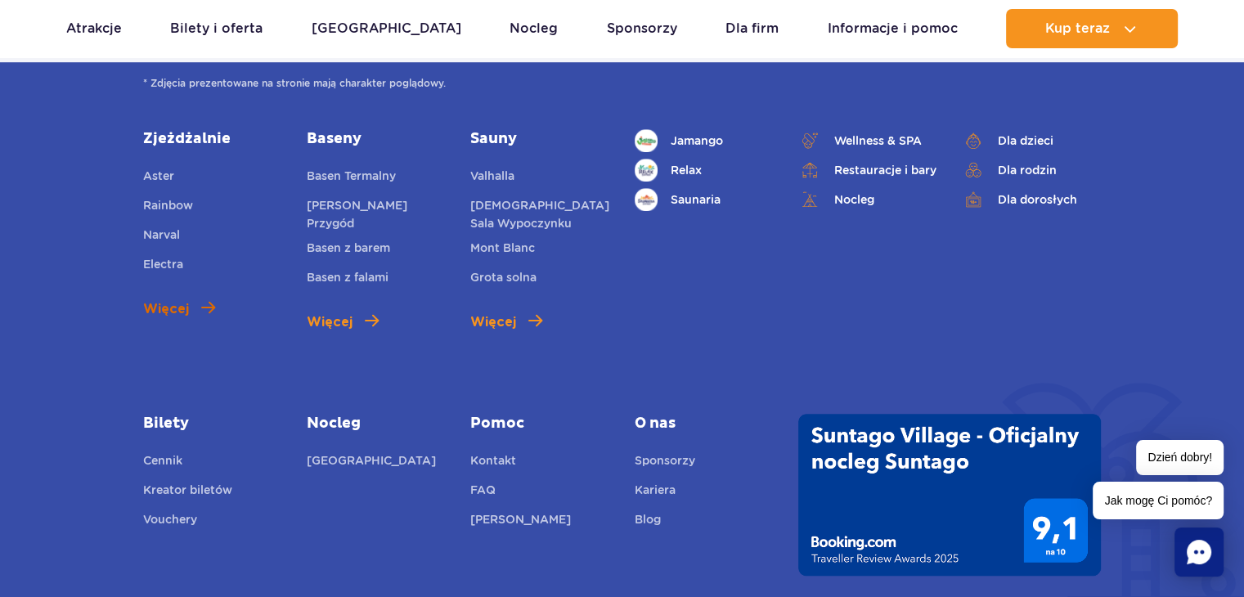
click at [153, 313] on span "Więcej" at bounding box center [166, 309] width 46 height 20
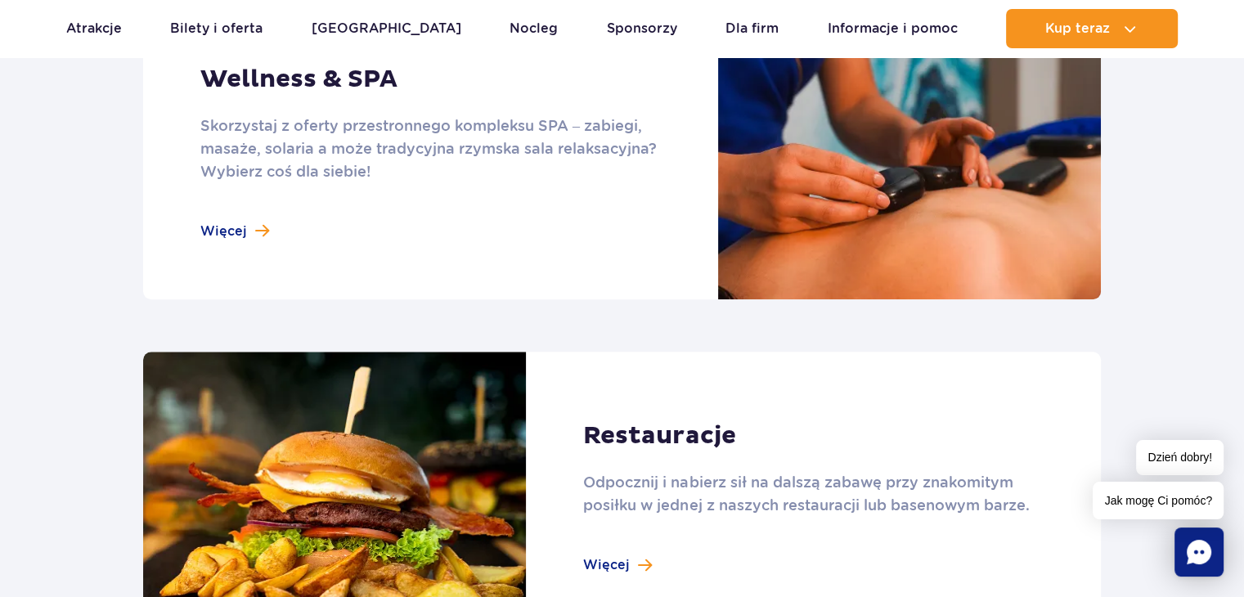
scroll to position [1391, 0]
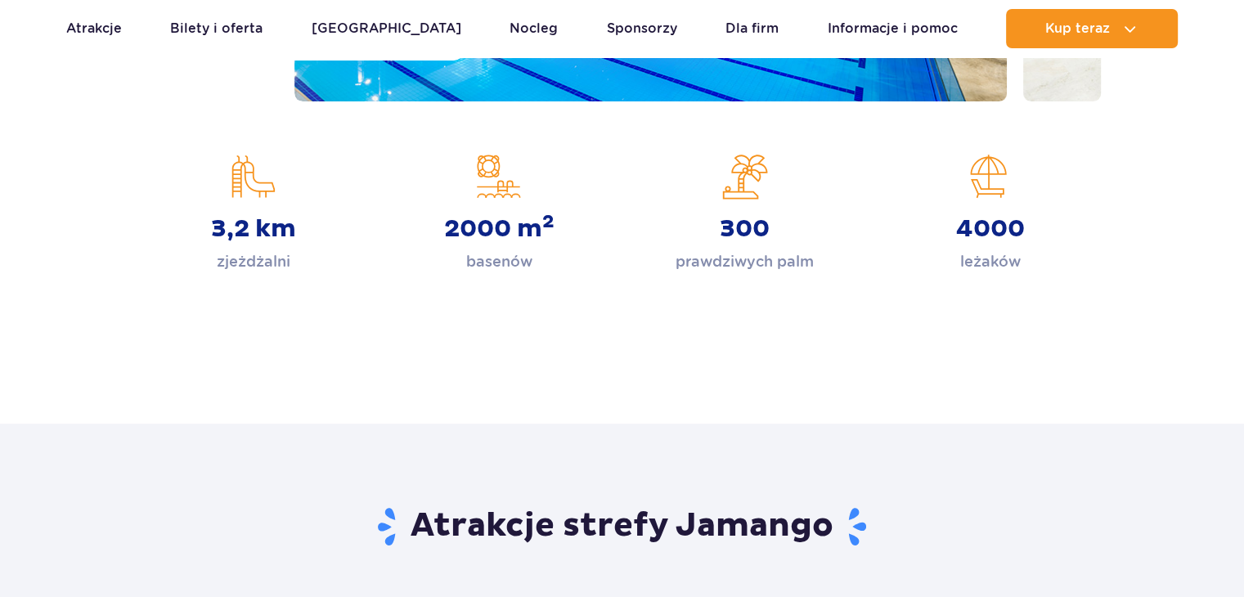
scroll to position [164, 0]
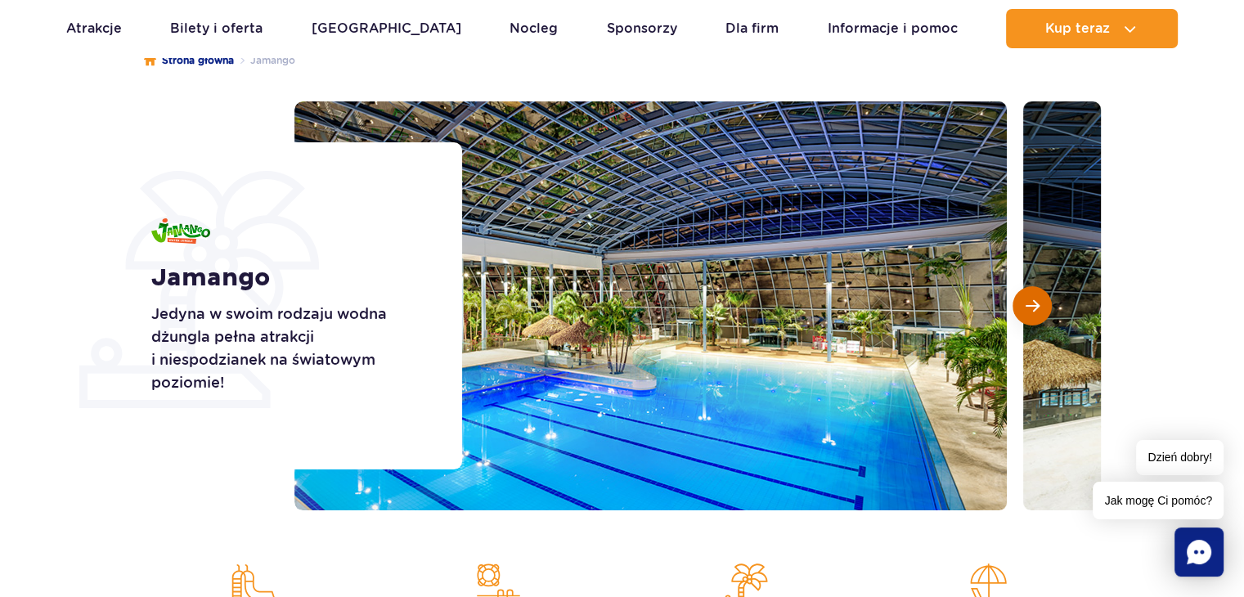
click at [1018, 295] on button "Następny slajd" at bounding box center [1032, 305] width 39 height 39
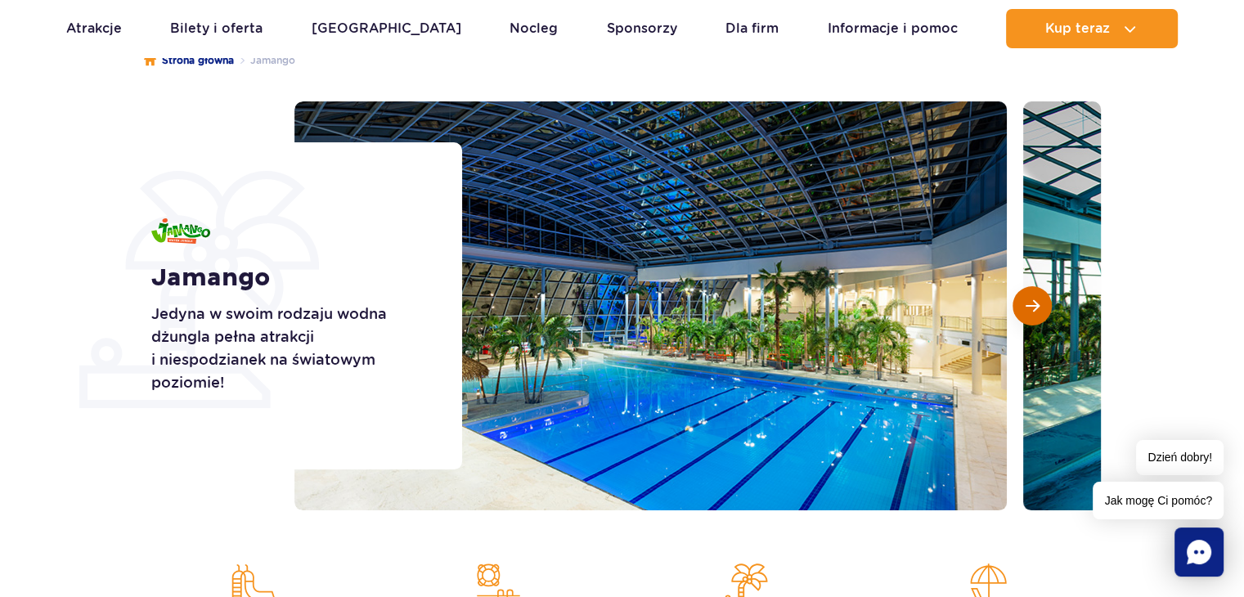
click at [1018, 295] on button "Następny slajd" at bounding box center [1032, 305] width 39 height 39
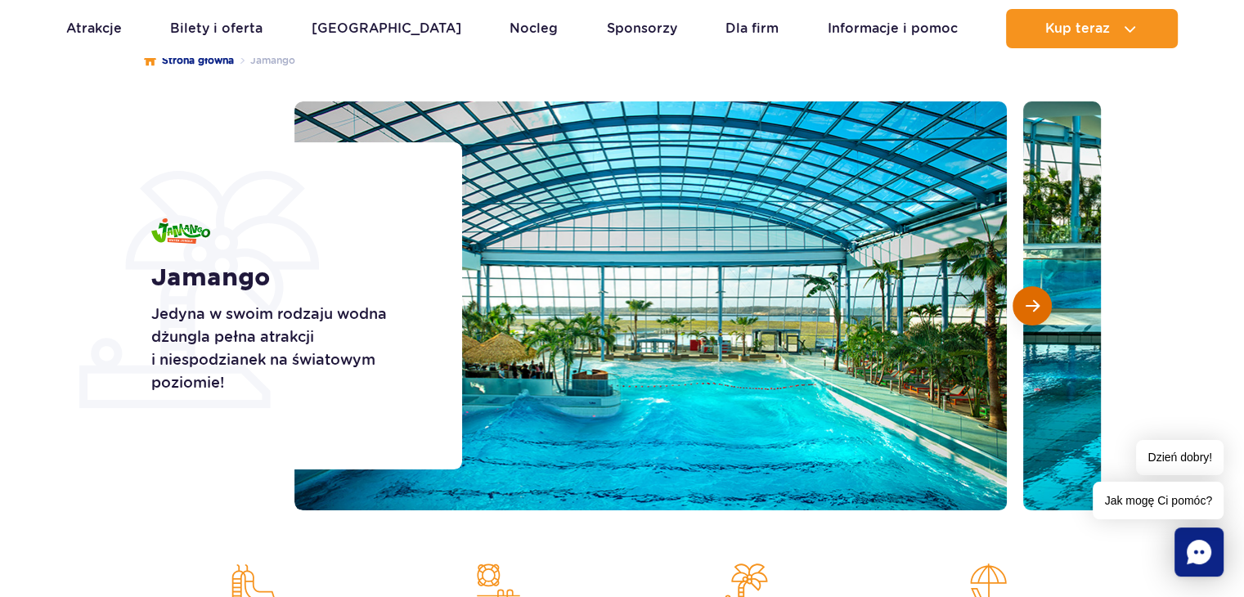
click at [1019, 295] on button "Następny slajd" at bounding box center [1032, 305] width 39 height 39
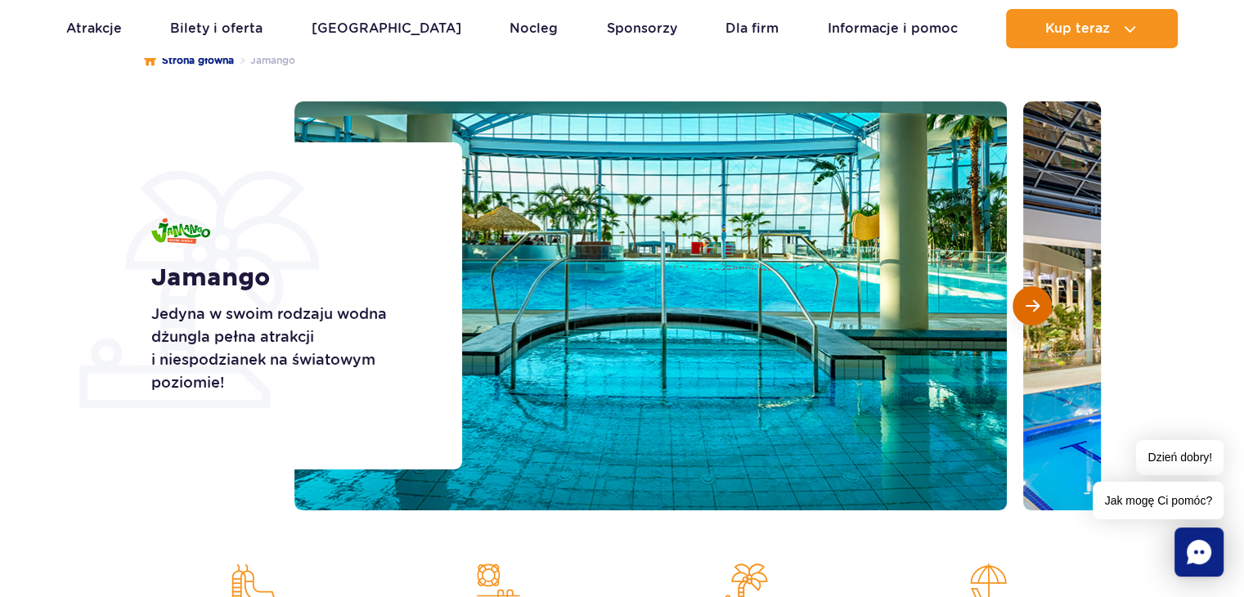
click at [1019, 295] on button "Następny slajd" at bounding box center [1032, 305] width 39 height 39
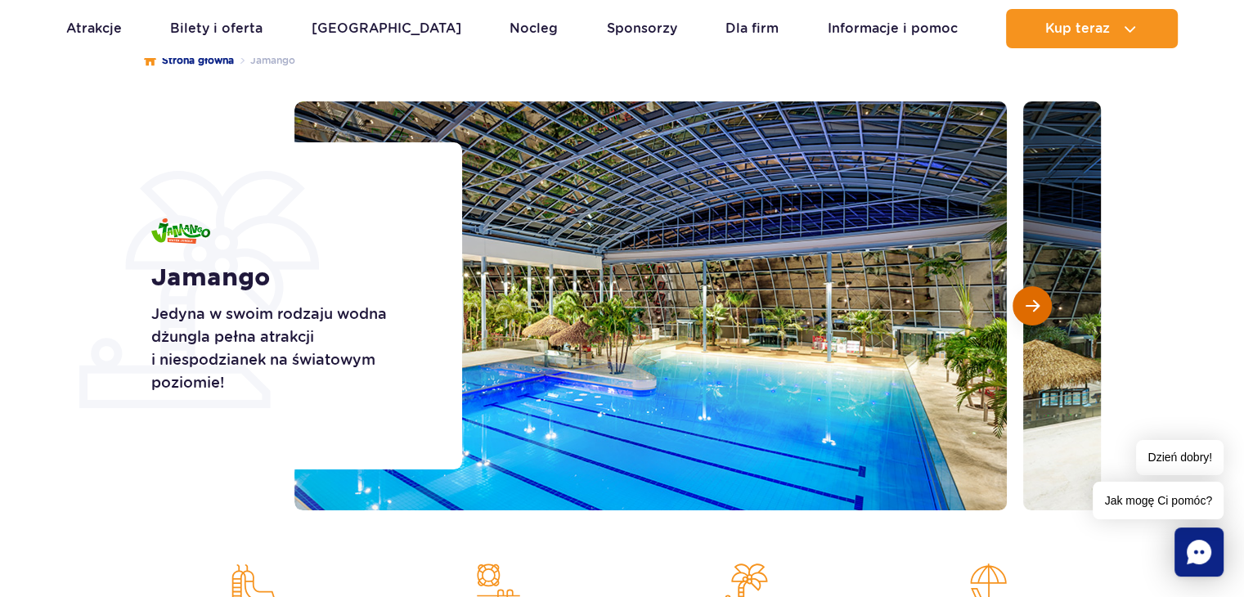
click at [1019, 295] on button "Następny slajd" at bounding box center [1032, 305] width 39 height 39
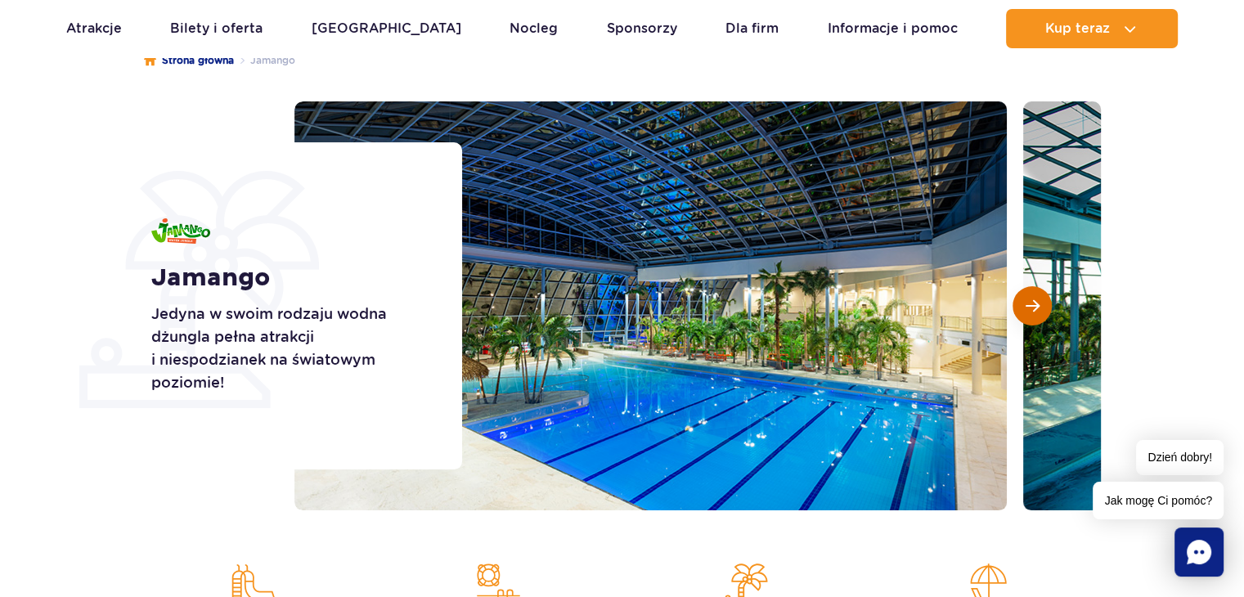
click at [1019, 295] on button "Następny slajd" at bounding box center [1032, 305] width 39 height 39
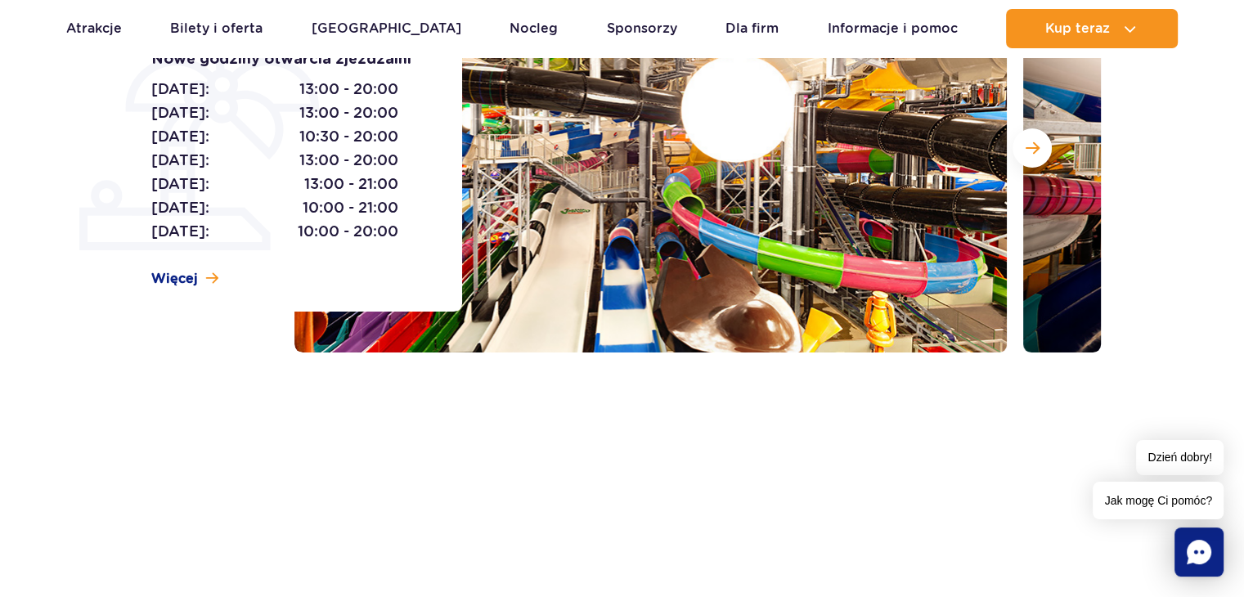
scroll to position [327, 0]
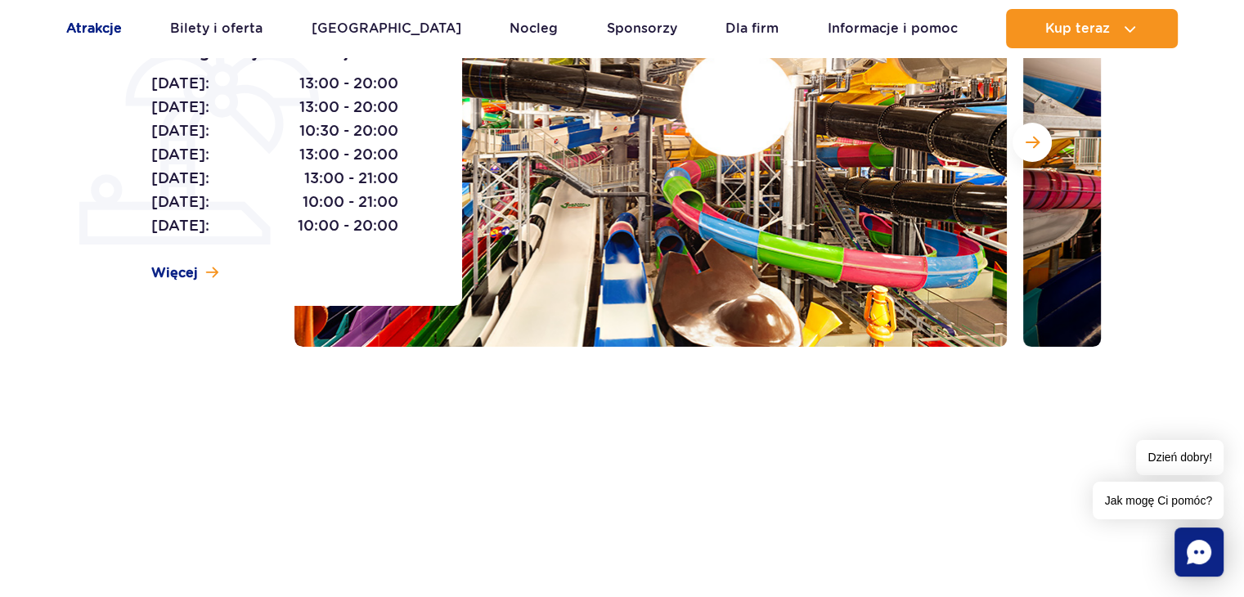
click at [119, 25] on link "Atrakcje" at bounding box center [94, 28] width 56 height 39
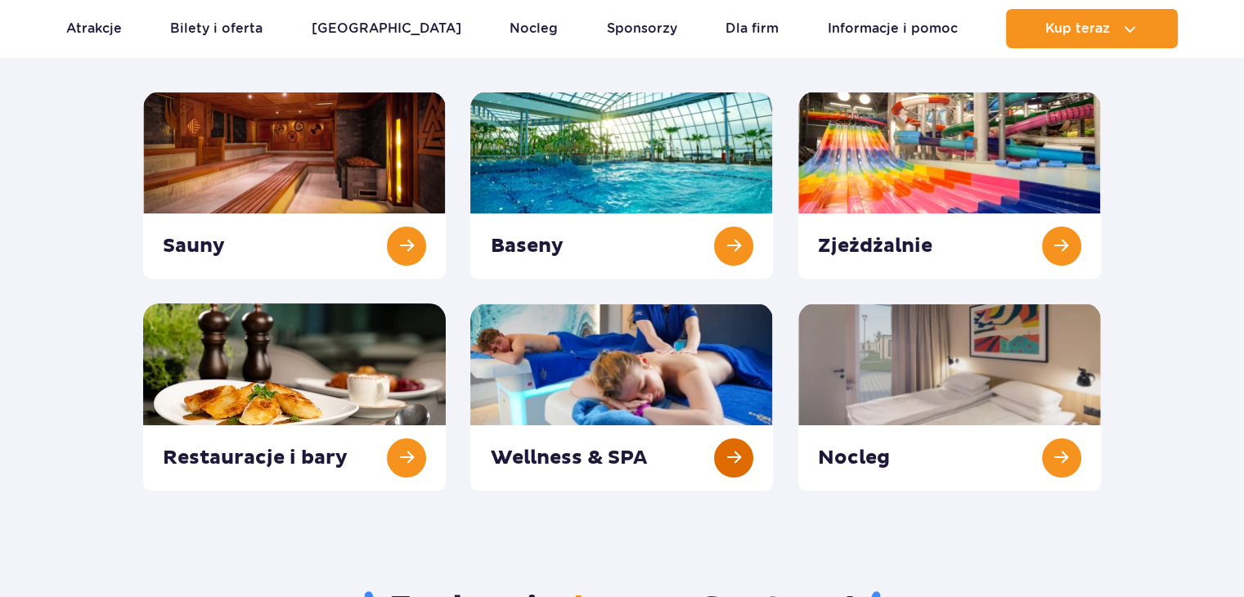
scroll to position [245, 0]
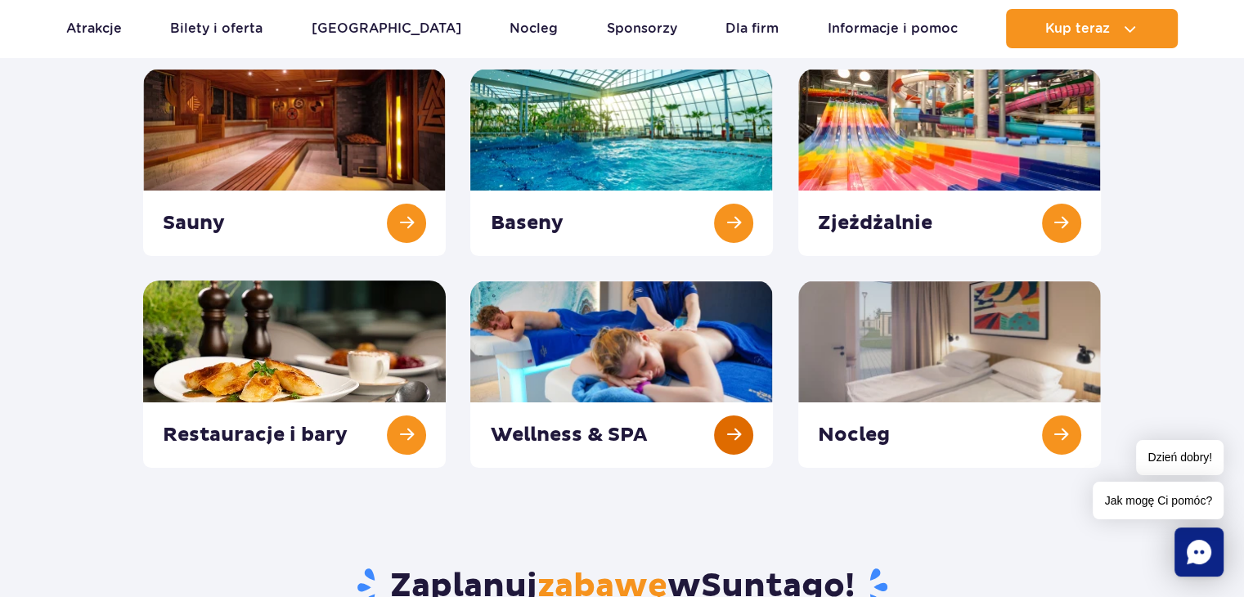
click at [609, 426] on link at bounding box center [621, 374] width 303 height 187
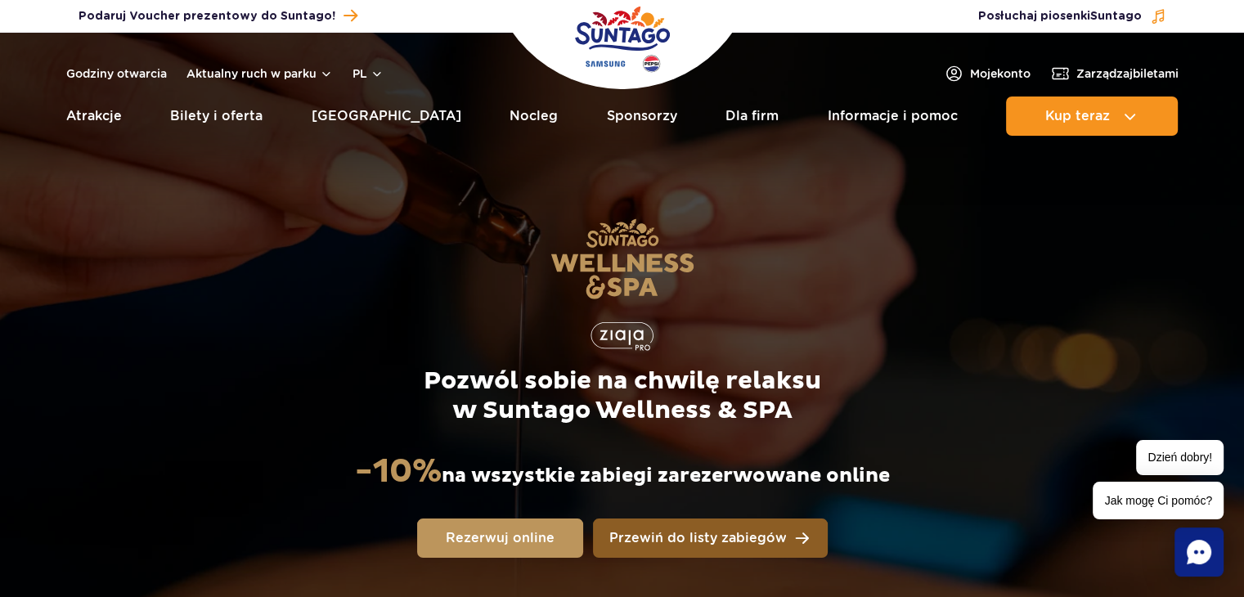
click at [668, 534] on span "Przewiń do listy zabiegów" at bounding box center [698, 538] width 178 height 13
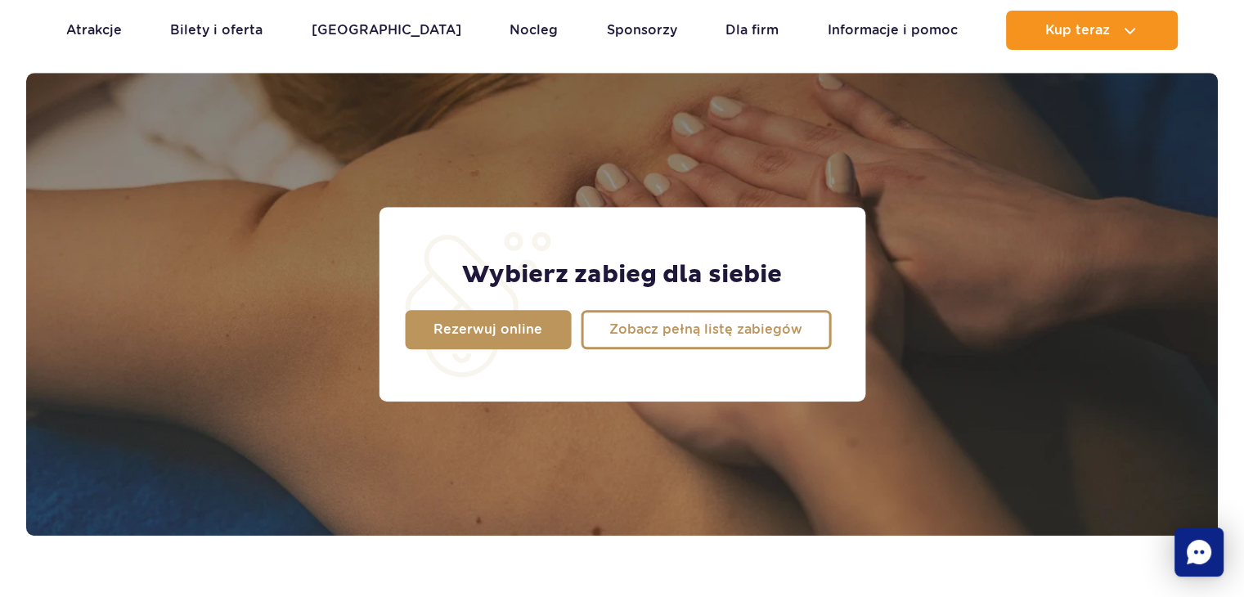
scroll to position [1289, 0]
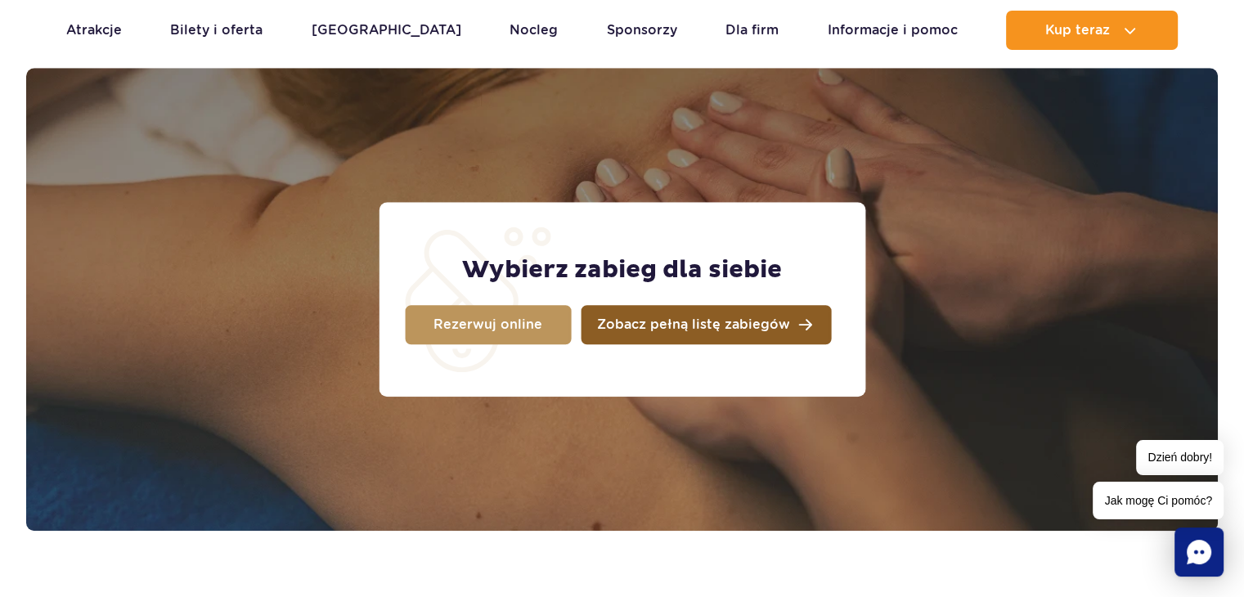
click at [623, 330] on span "Zobacz pełną listę zabiegów" at bounding box center [693, 324] width 193 height 13
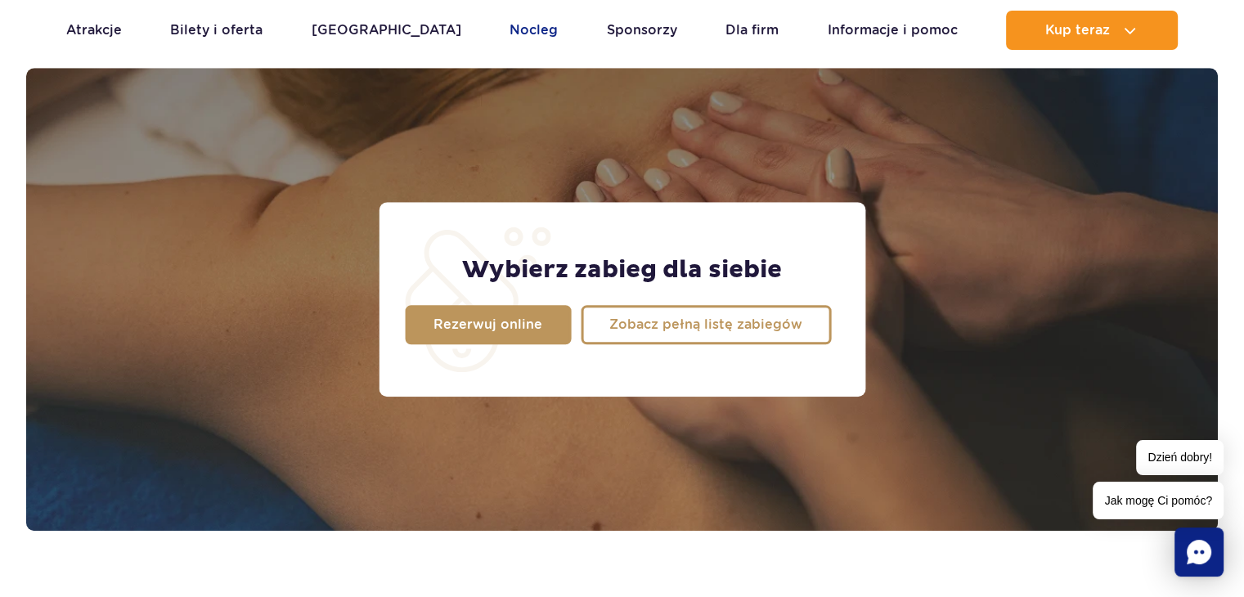
click at [510, 34] on link "Nocleg" at bounding box center [534, 30] width 48 height 39
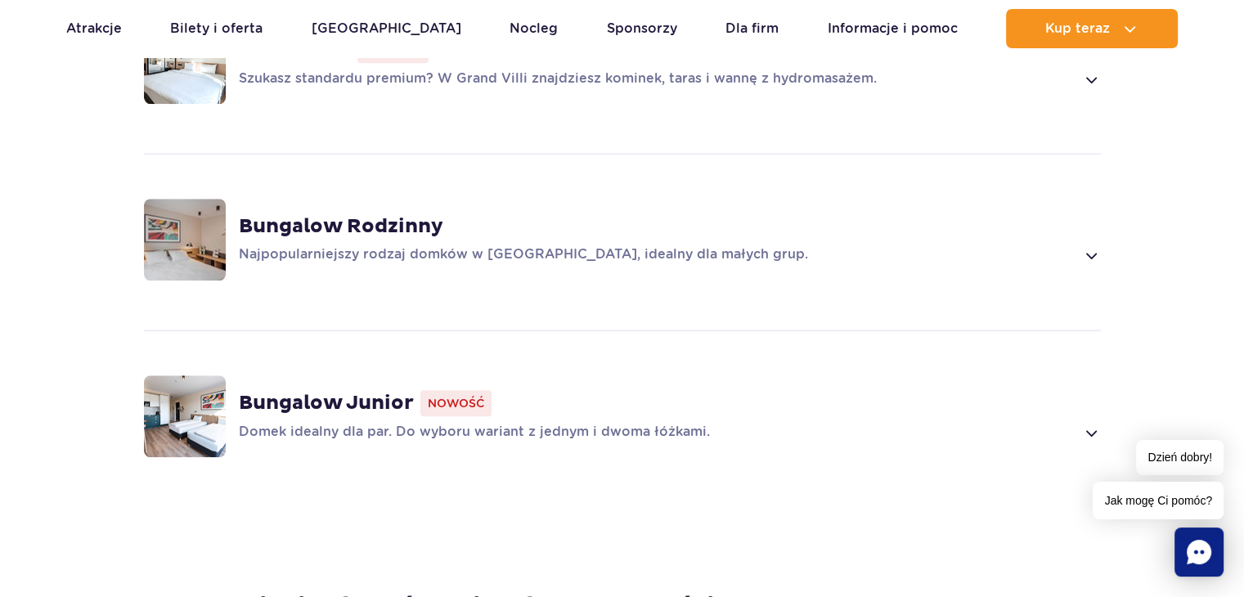
scroll to position [1145, 0]
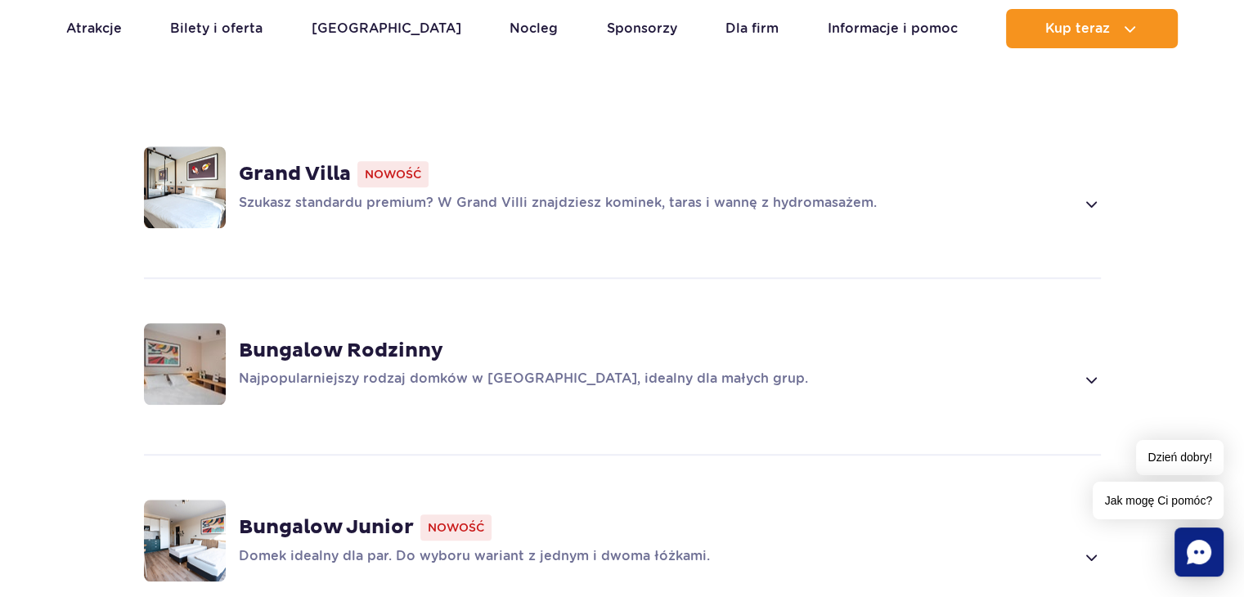
click at [1080, 194] on div "Szukasz standardu premium? W Grand Villi znajdziesz kominek, taras i wannę z hy…" at bounding box center [670, 204] width 862 height 20
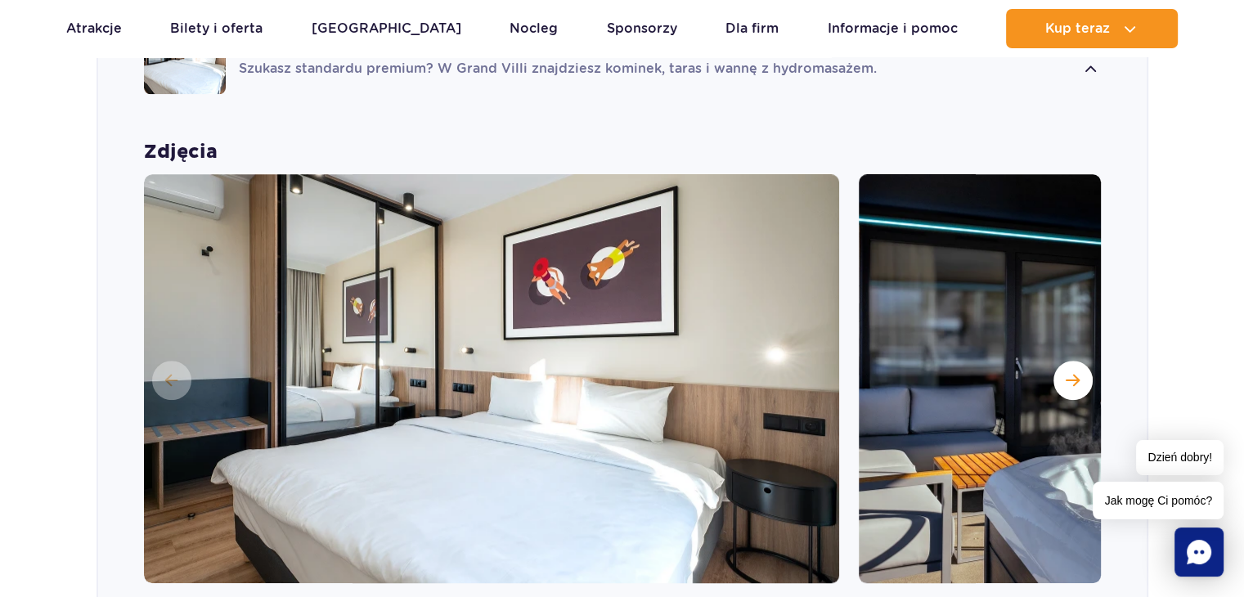
scroll to position [1391, 0]
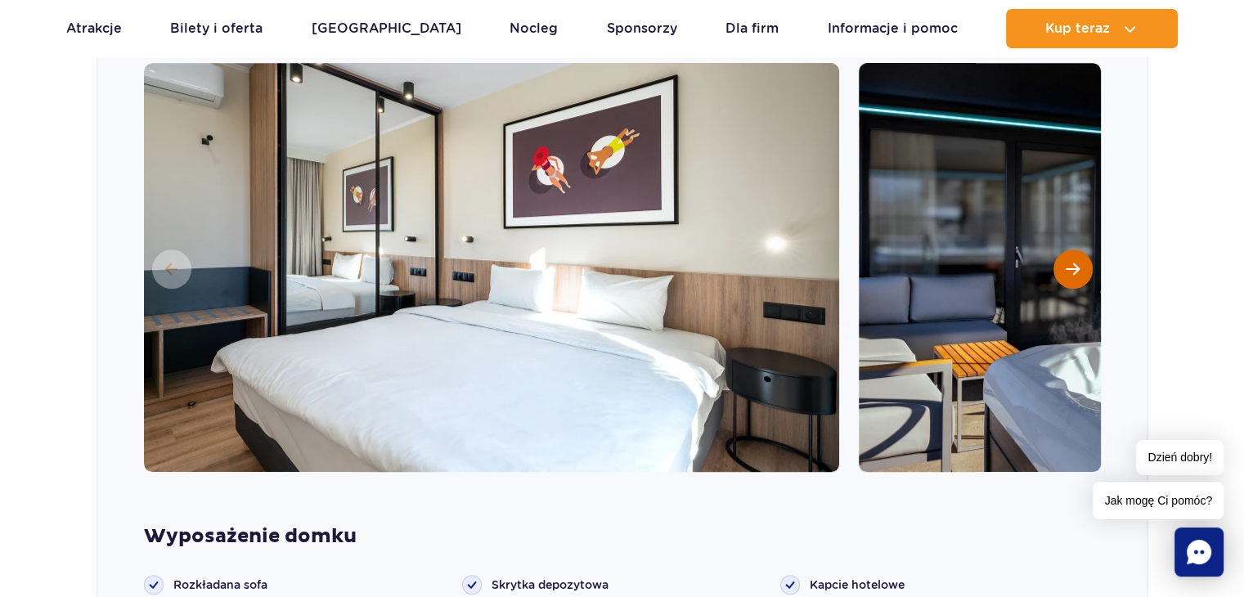
click at [1068, 262] on span "Następny slajd" at bounding box center [1073, 269] width 14 height 15
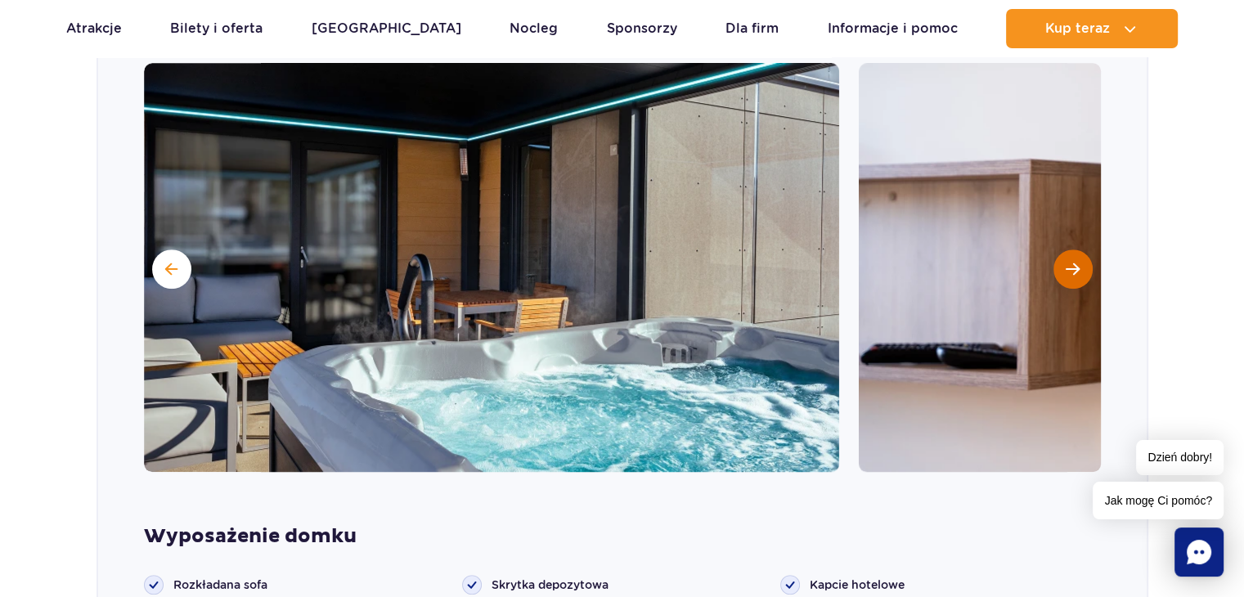
click at [1068, 262] on span "Następny slajd" at bounding box center [1073, 269] width 14 height 15
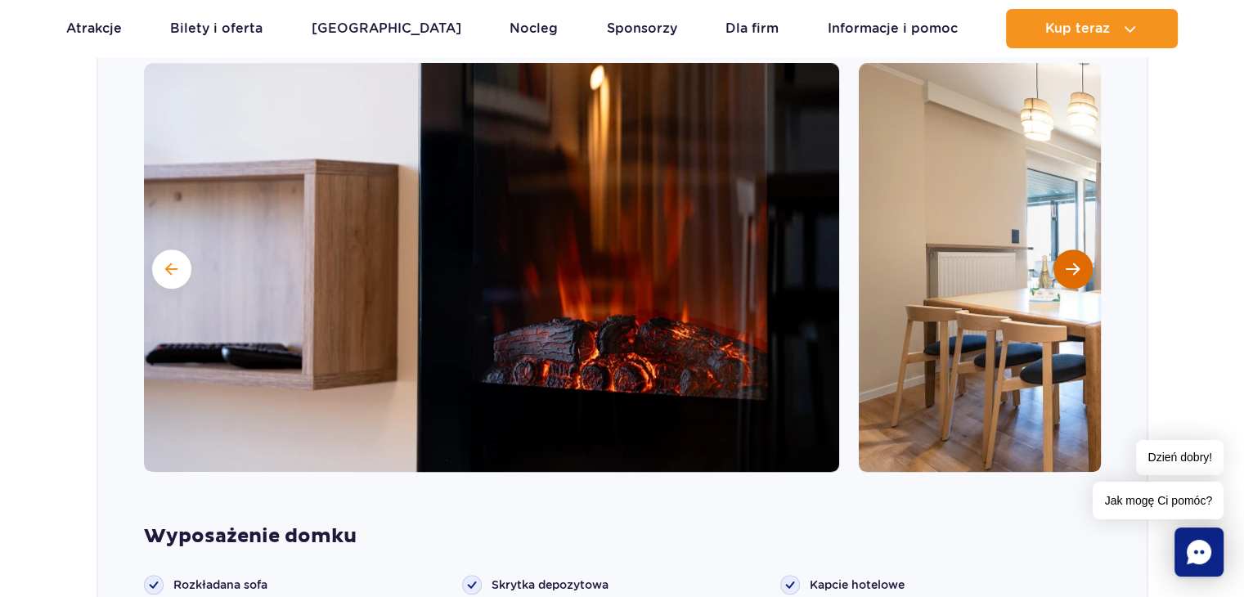
click at [1068, 262] on span "Następny slajd" at bounding box center [1073, 269] width 14 height 15
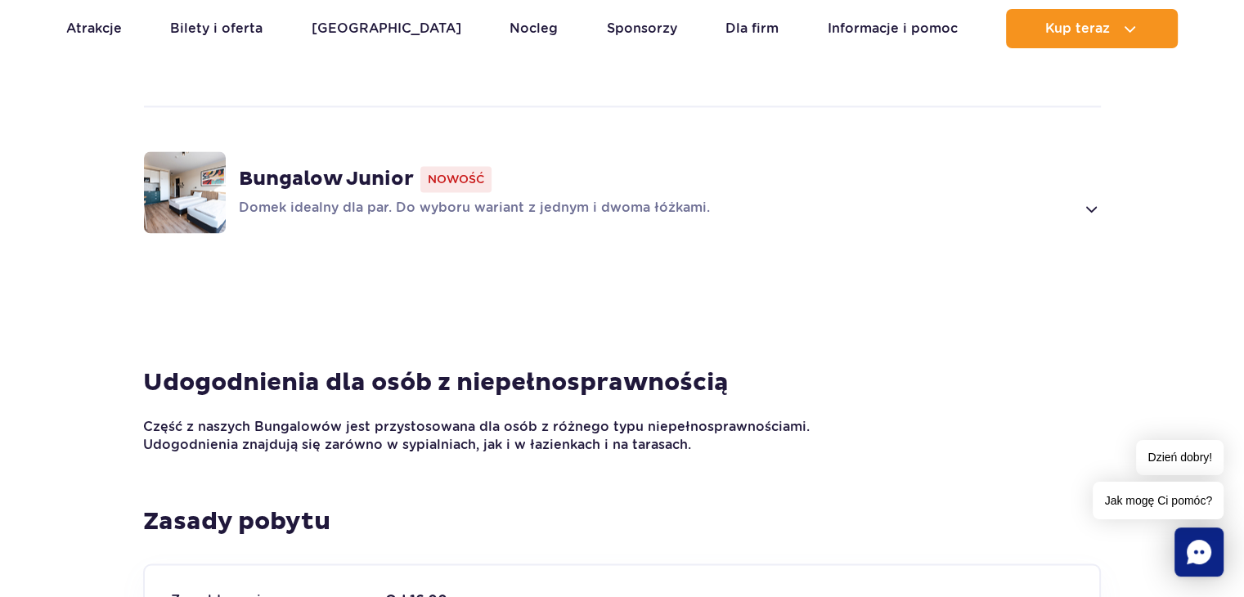
click at [1091, 199] on span at bounding box center [1091, 209] width 19 height 20
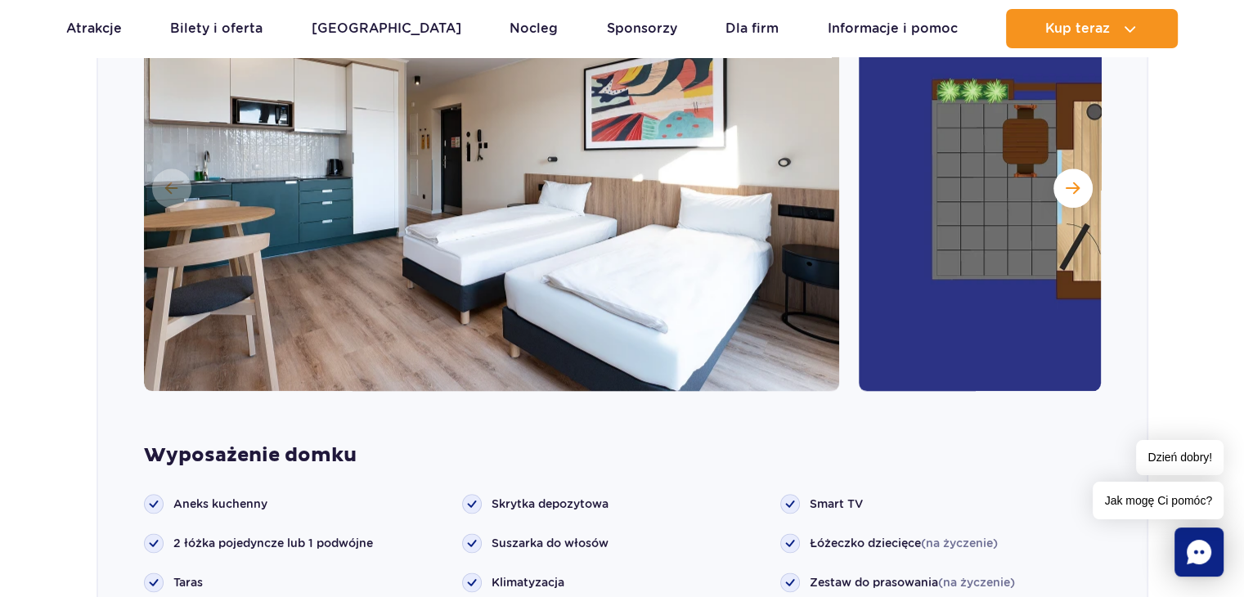
scroll to position [1662, 0]
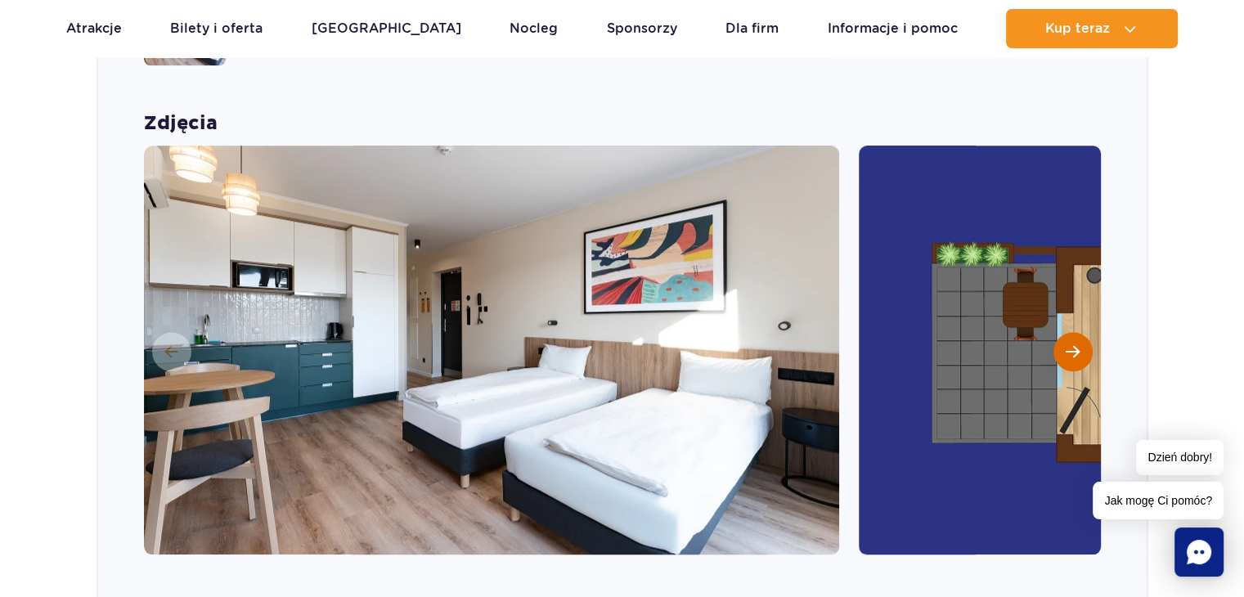
click at [1064, 332] on button "Następny slajd" at bounding box center [1073, 351] width 39 height 39
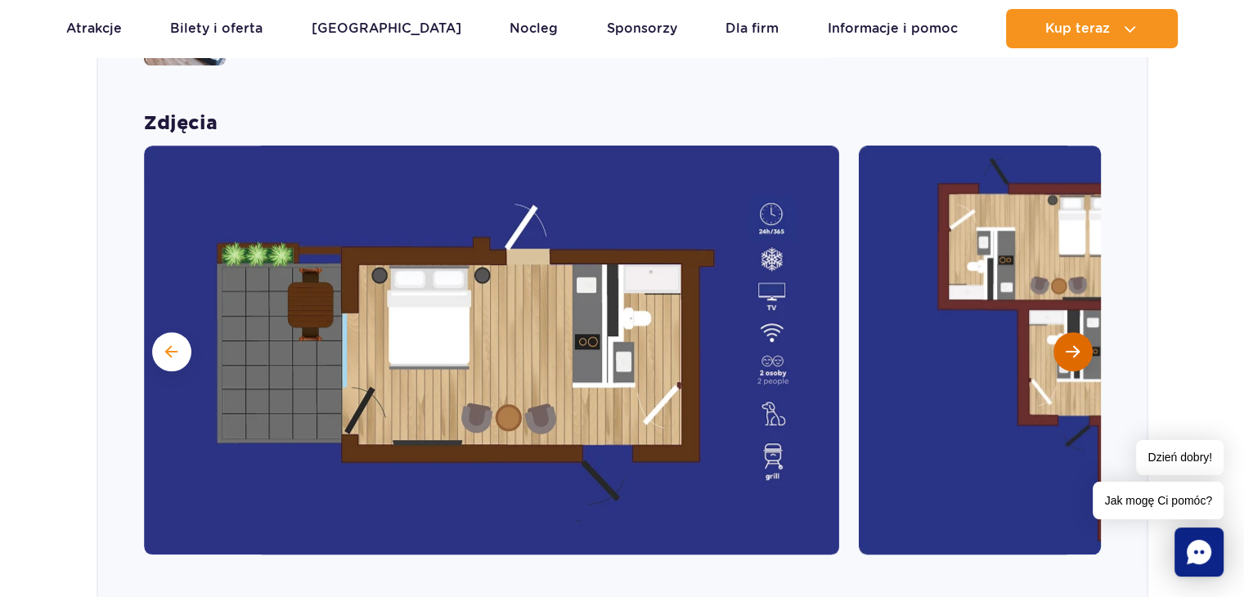
click at [1064, 332] on button "Następny slajd" at bounding box center [1073, 351] width 39 height 39
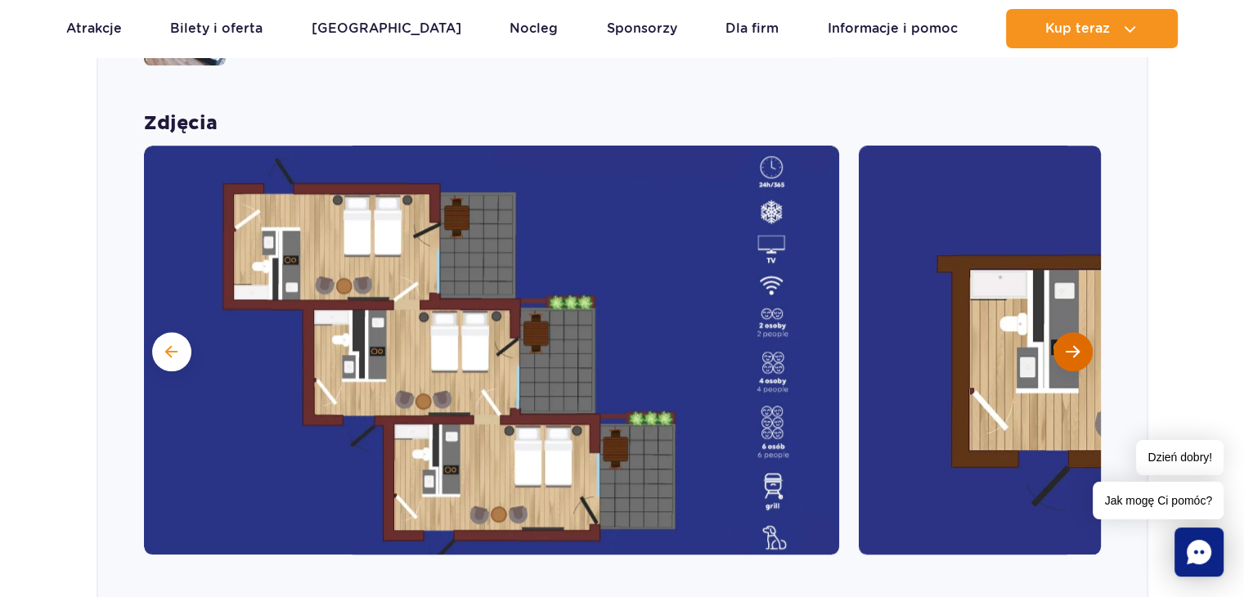
click at [1064, 332] on button "Następny slajd" at bounding box center [1073, 351] width 39 height 39
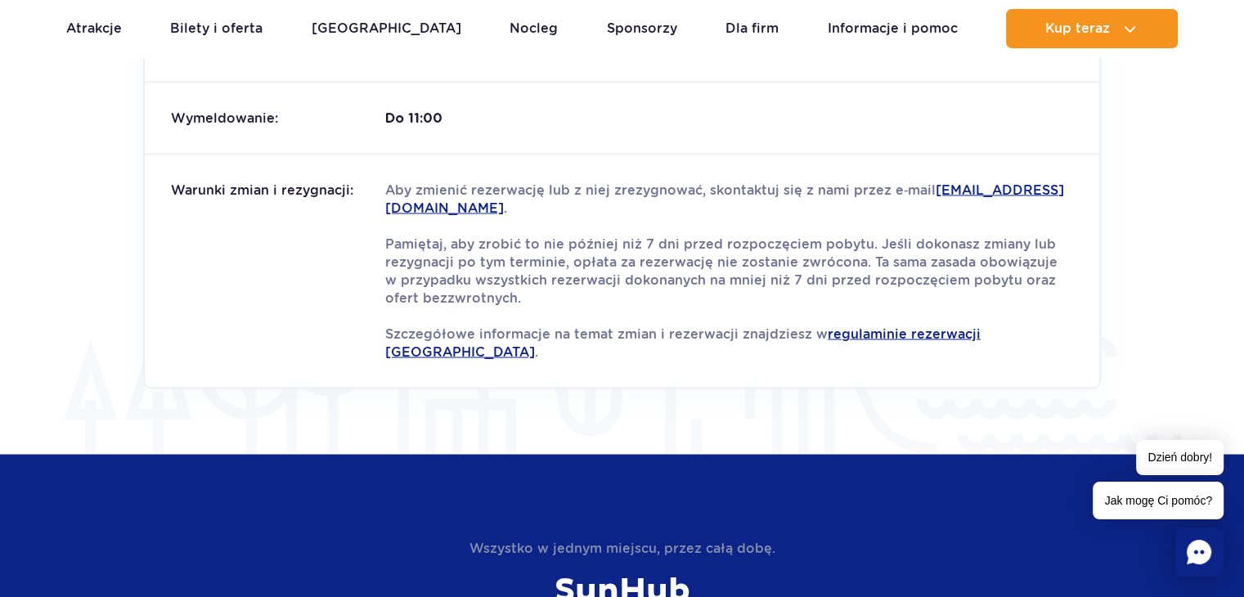
scroll to position [3298, 0]
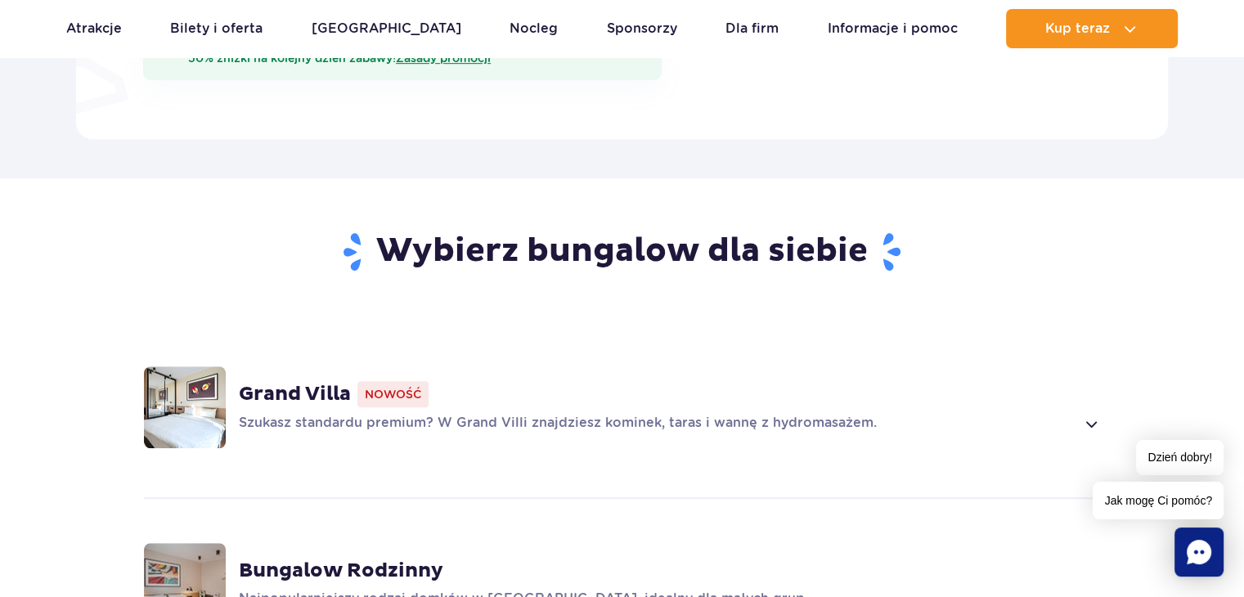
click at [1022, 414] on p "Szukasz standardu premium? W Grand Villi znajdziesz kominek, taras i wannę z hy…" at bounding box center [657, 424] width 837 height 20
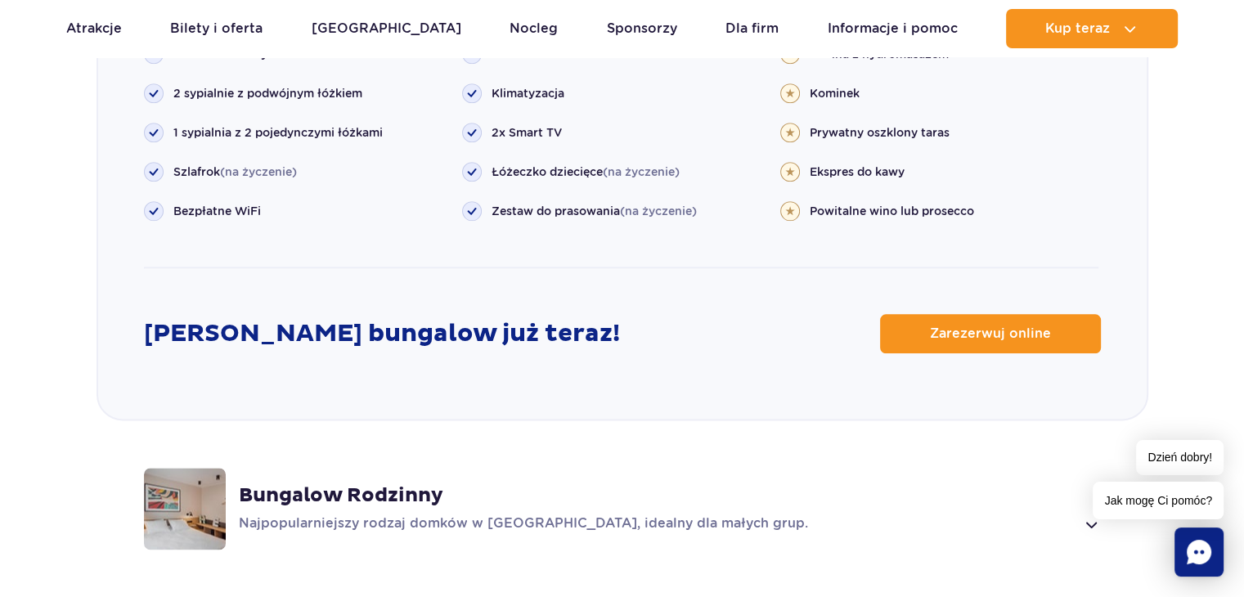
scroll to position [1963, 0]
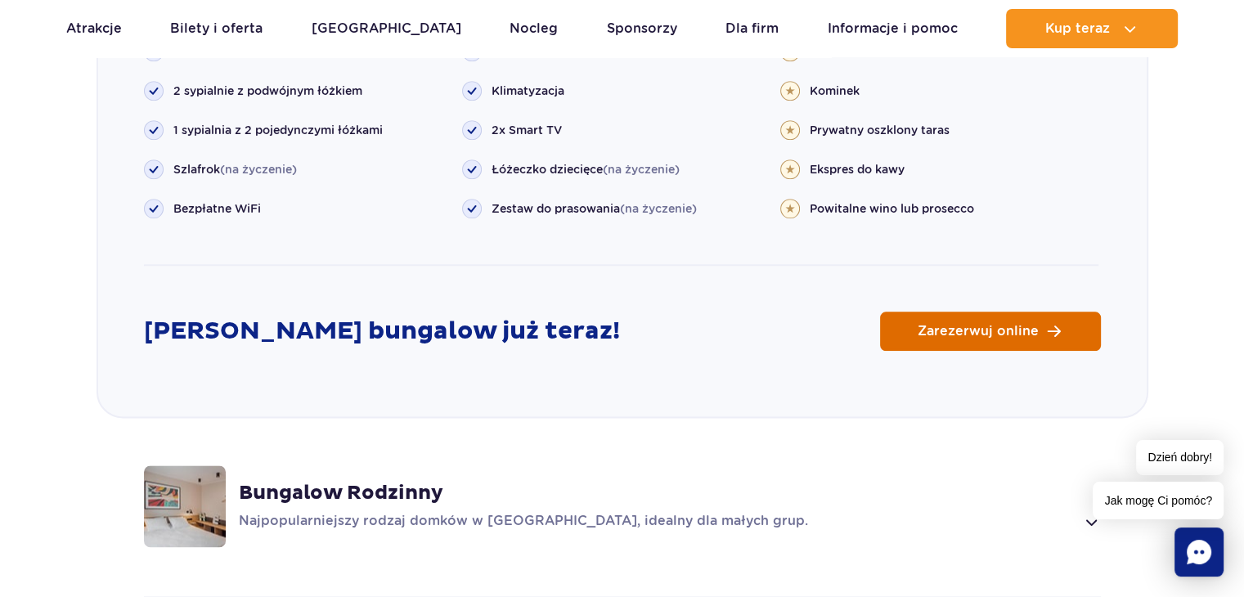
click at [1008, 314] on link "Zarezerwuj online" at bounding box center [990, 331] width 221 height 39
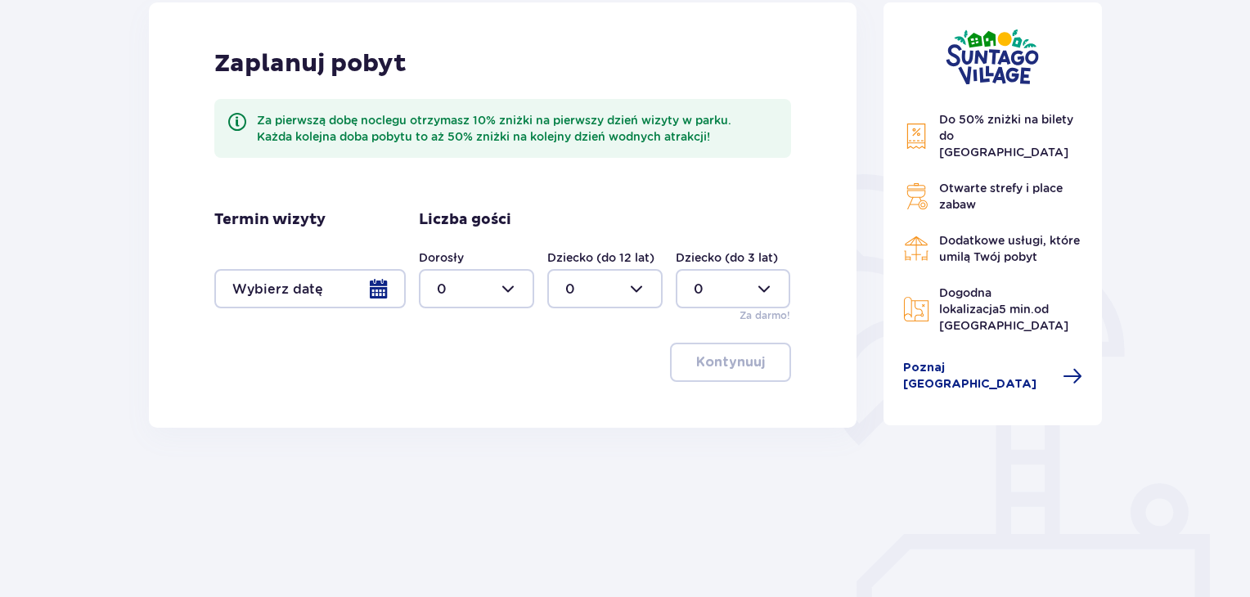
scroll to position [245, 0]
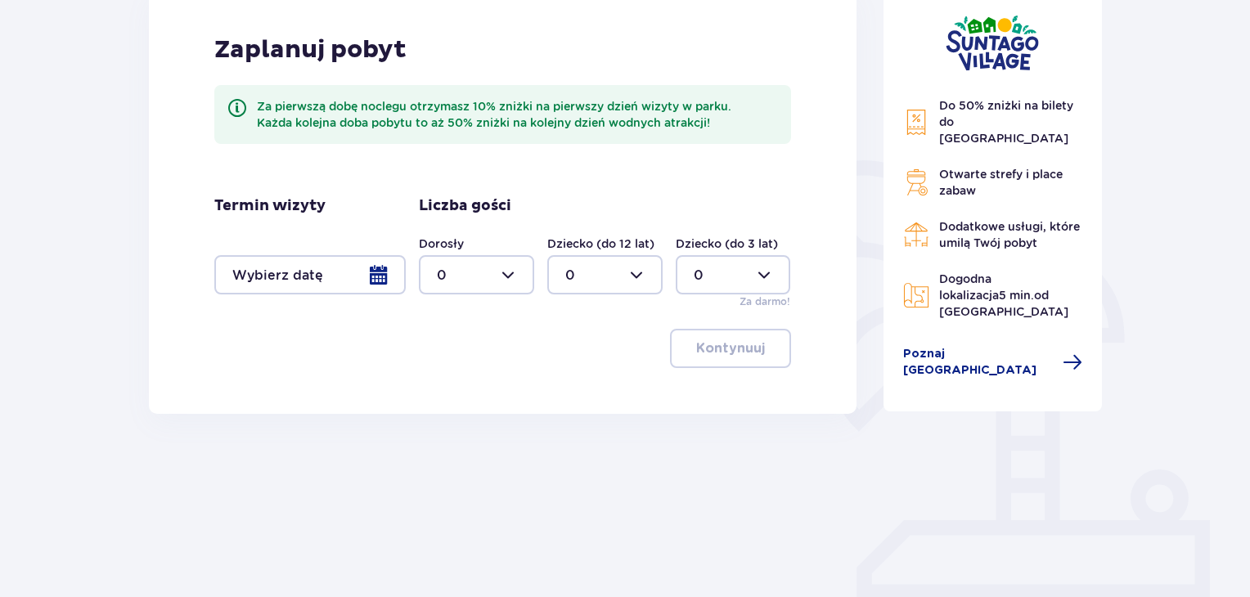
click at [331, 282] on div at bounding box center [309, 274] width 191 height 39
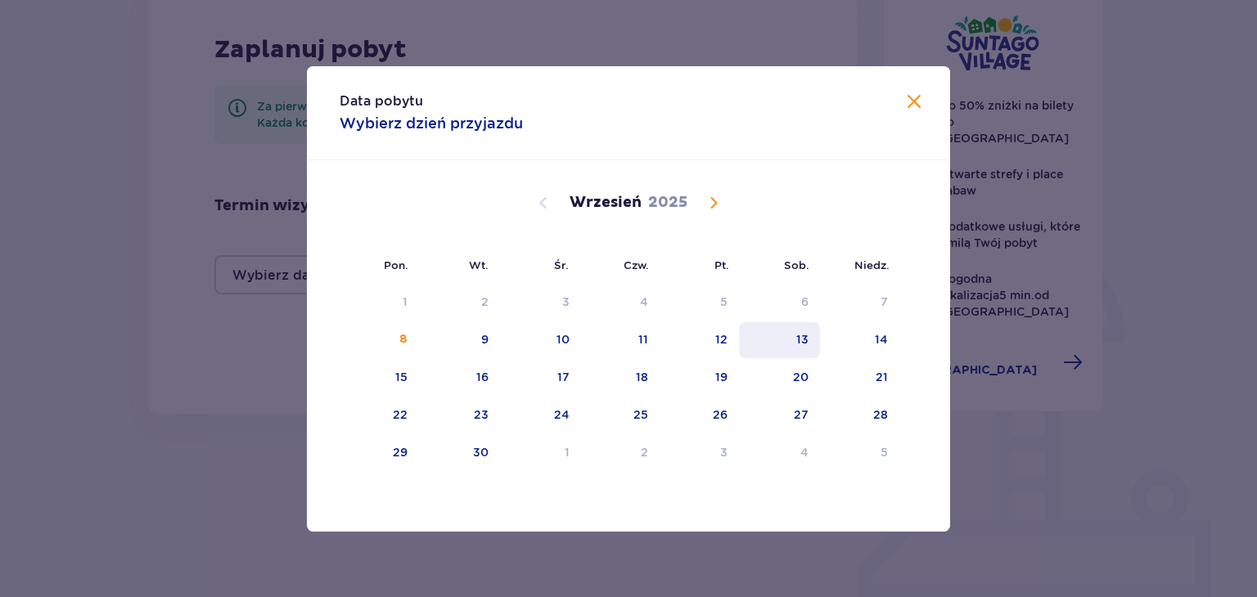
click at [788, 343] on div "13" at bounding box center [779, 340] width 81 height 36
click at [862, 342] on div "14" at bounding box center [859, 340] width 79 height 36
type input "[DATE] - [DATE]"
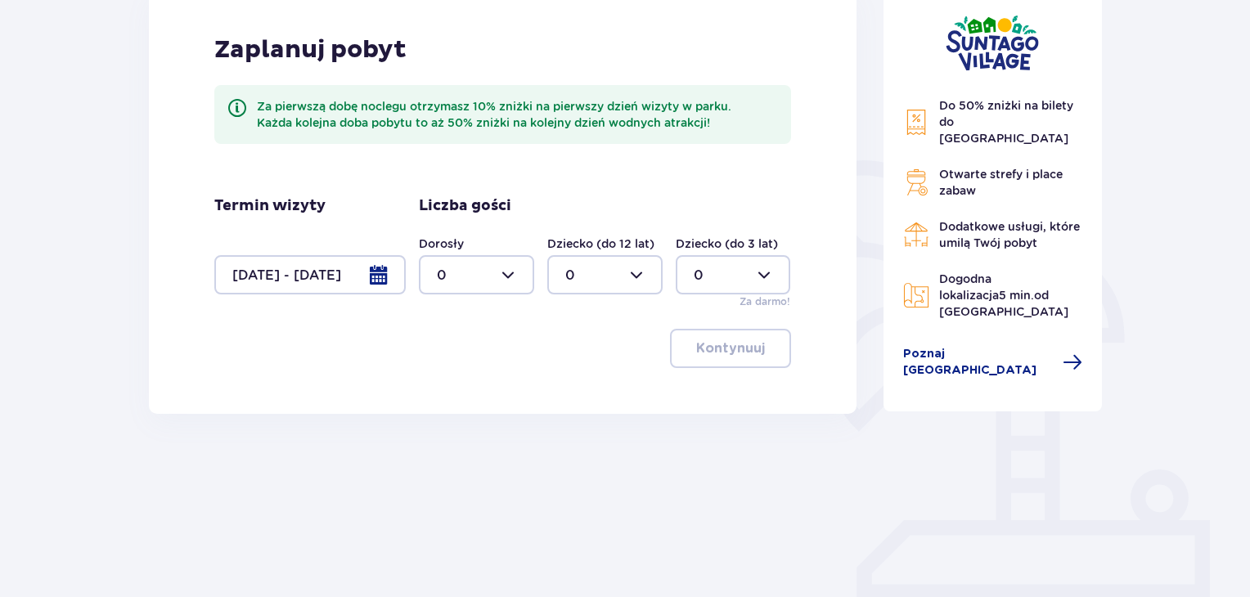
click at [495, 273] on div at bounding box center [476, 274] width 115 height 39
click at [457, 390] on div "2" at bounding box center [476, 394] width 79 height 18
type input "2"
click at [746, 347] on p "Kontynuuj" at bounding box center [730, 349] width 69 height 18
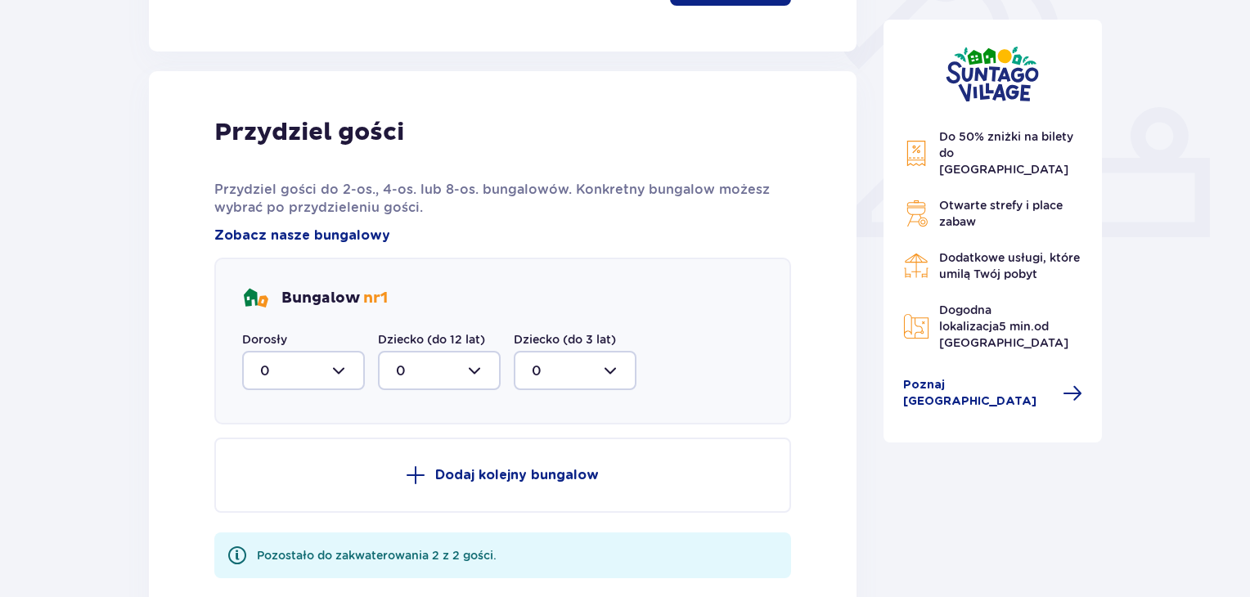
scroll to position [659, 0]
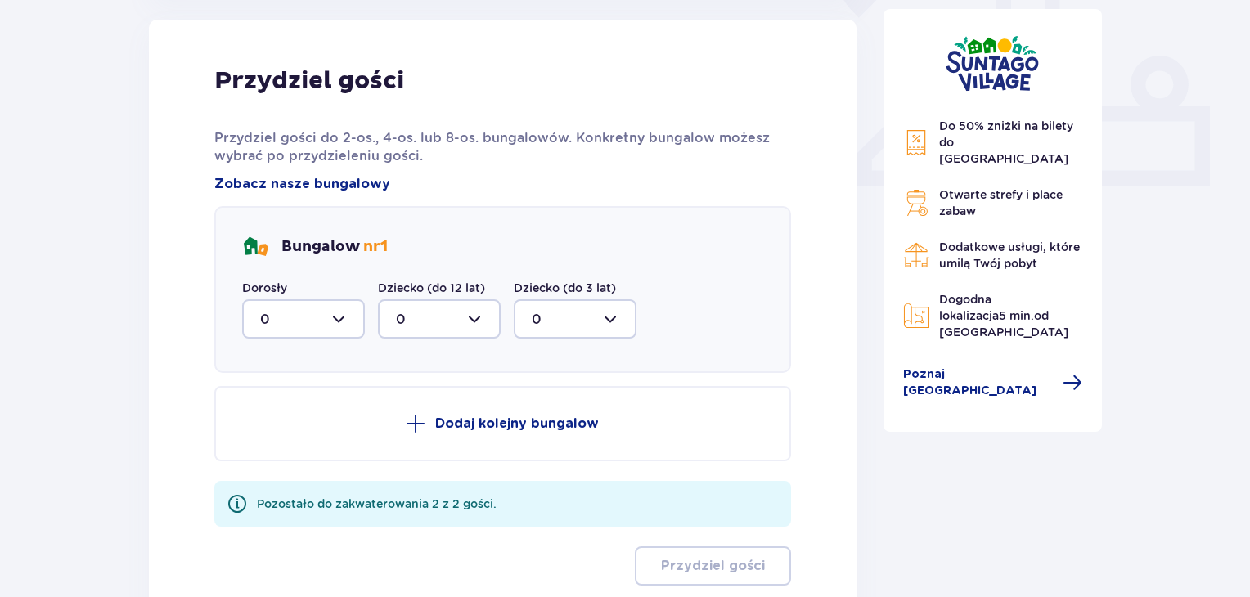
click at [311, 311] on div at bounding box center [303, 318] width 123 height 39
click at [280, 436] on div "2" at bounding box center [303, 438] width 87 height 18
type input "2"
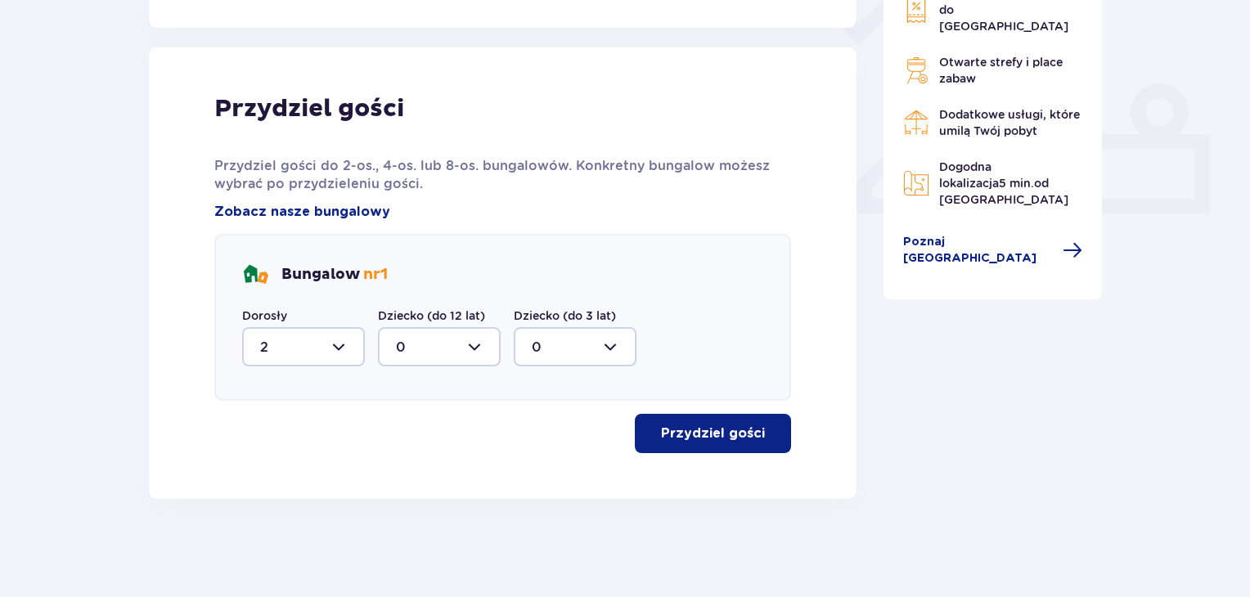
scroll to position [632, 0]
click at [749, 445] on button "Przydziel gości" at bounding box center [713, 433] width 156 height 39
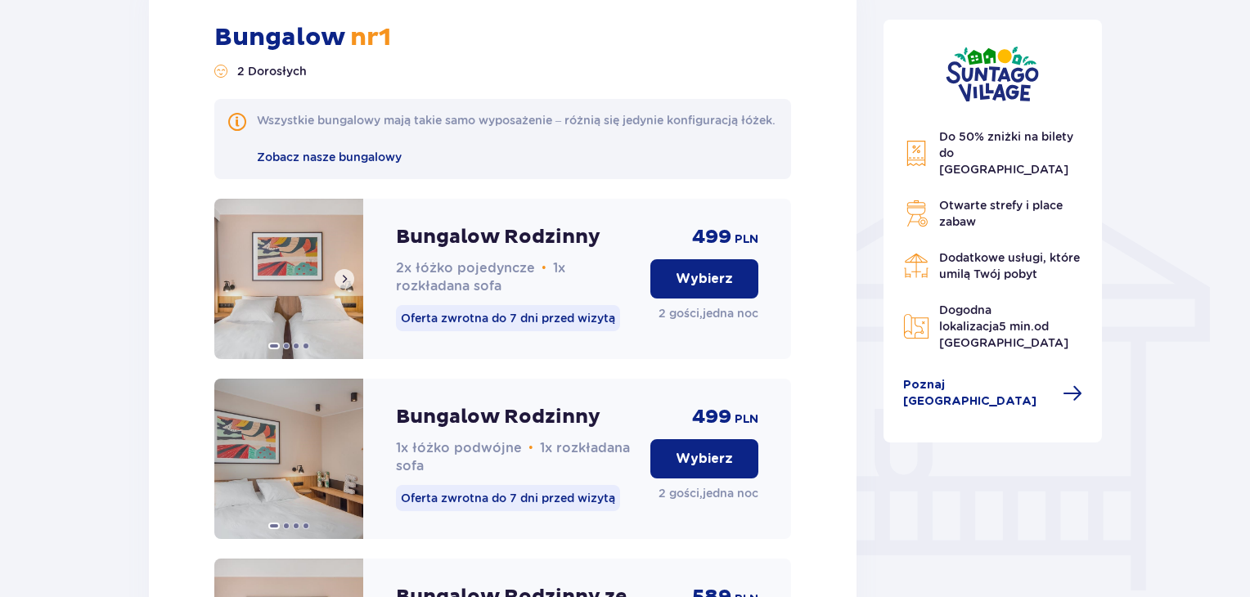
scroll to position [1212, 0]
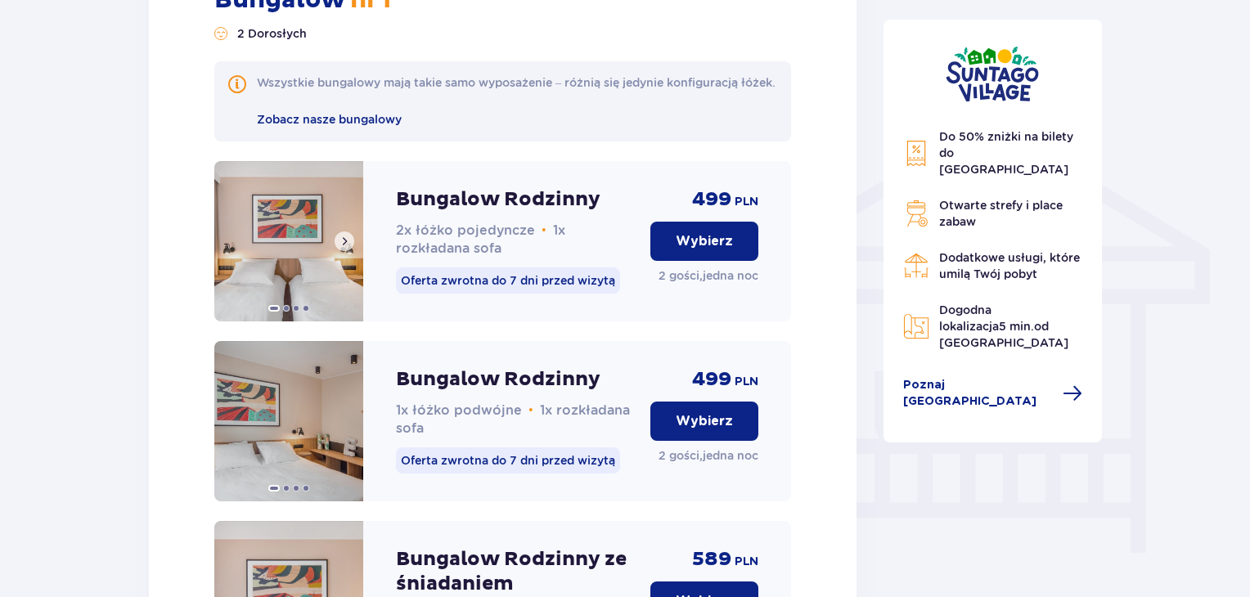
click at [350, 248] on span at bounding box center [344, 241] width 13 height 13
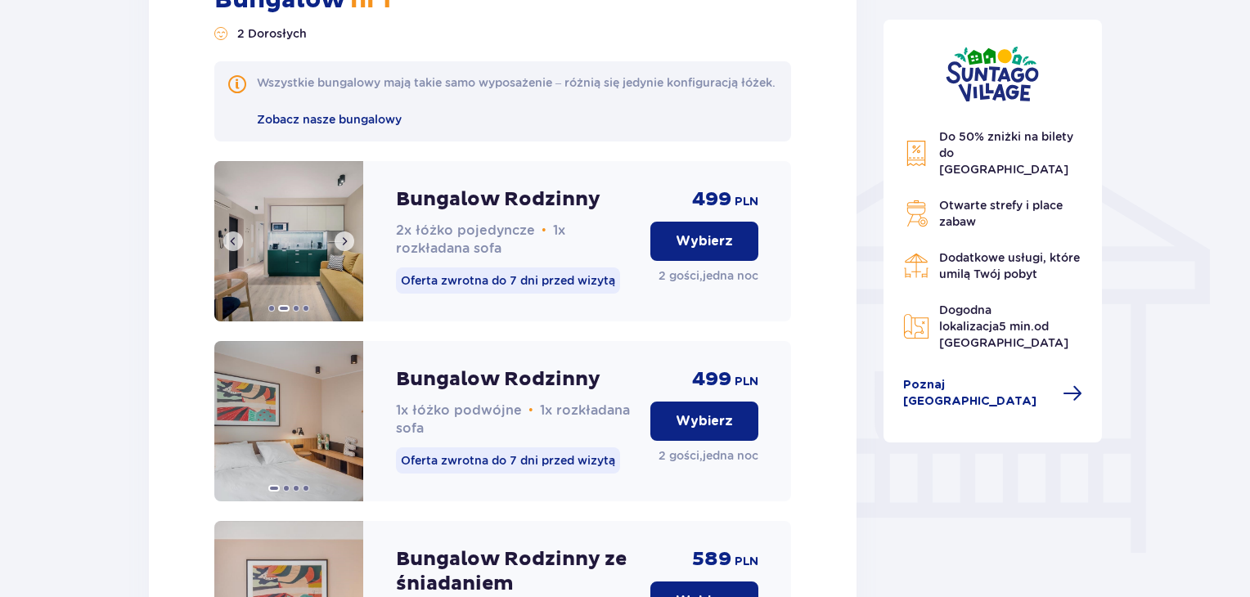
click at [350, 248] on span at bounding box center [344, 241] width 13 height 13
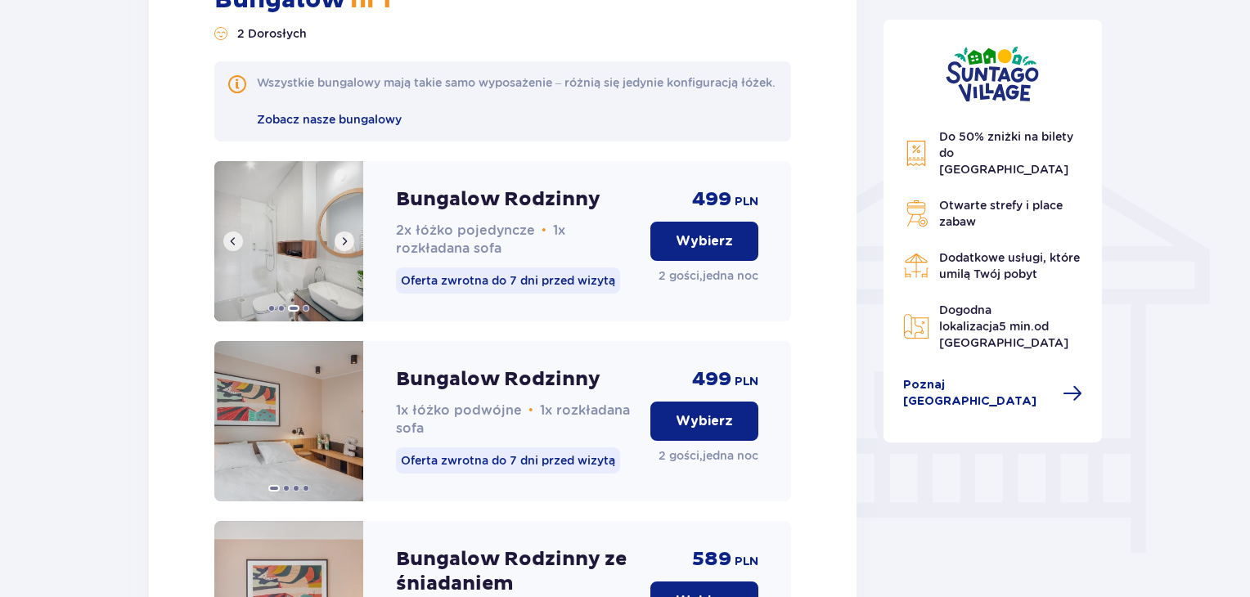
click at [350, 248] on span at bounding box center [344, 241] width 13 height 13
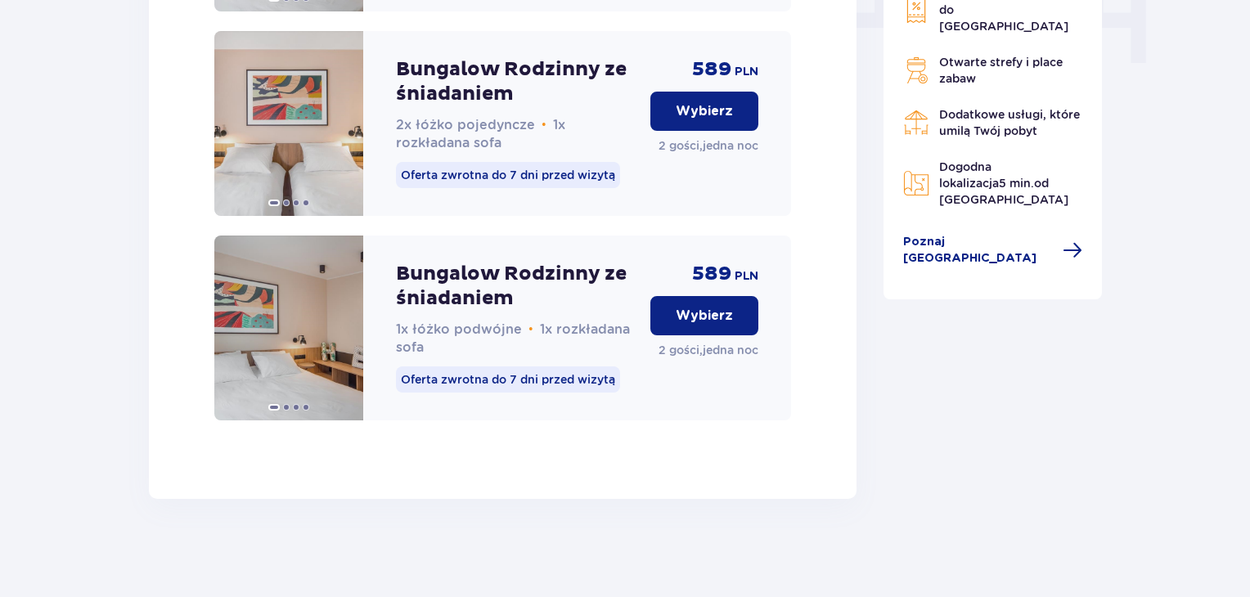
scroll to position [1720, 0]
click at [347, 338] on img at bounding box center [288, 328] width 149 height 185
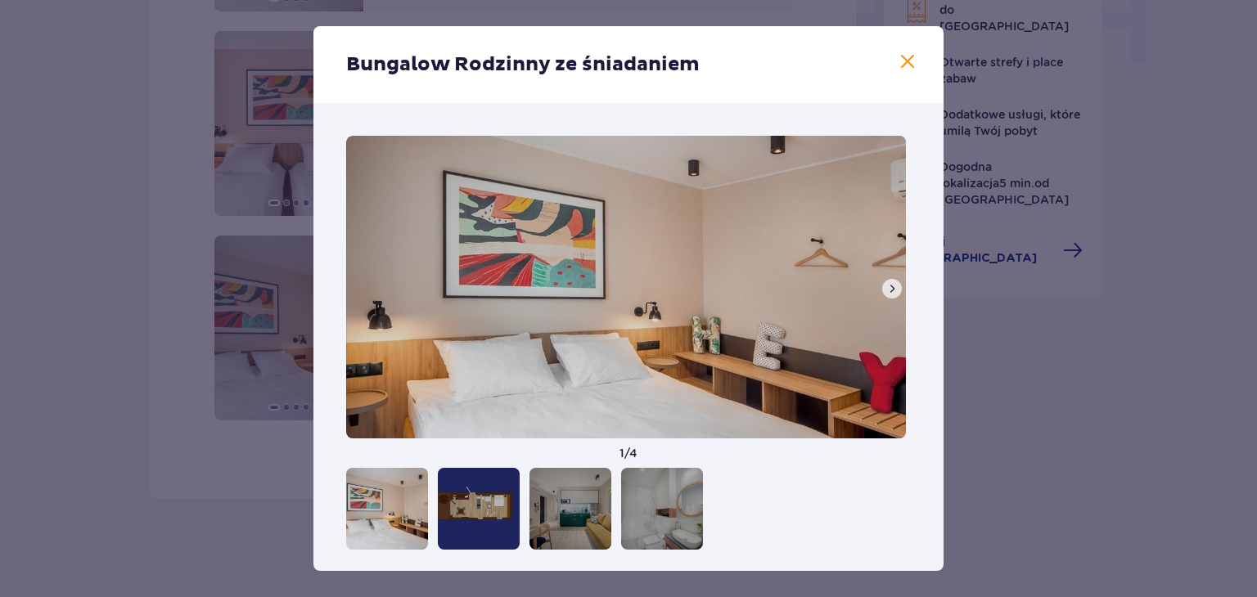
click at [893, 78] on div "Bungalow Rodzinny ze śniadaniem" at bounding box center [628, 64] width 630 height 77
click at [897, 62] on span at bounding box center [907, 62] width 20 height 20
